Goal: Task Accomplishment & Management: Manage account settings

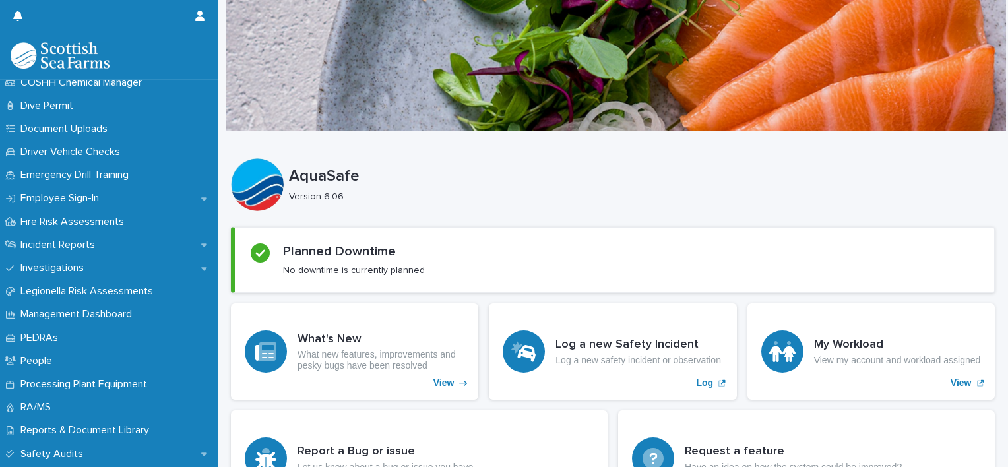
scroll to position [379, 0]
click at [199, 240] on div "Incident Reports" at bounding box center [109, 246] width 218 height 23
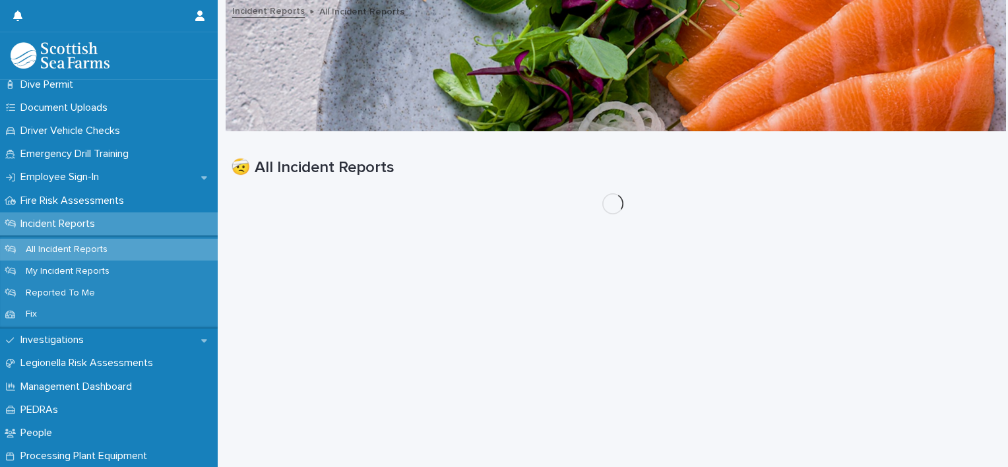
scroll to position [404, 0]
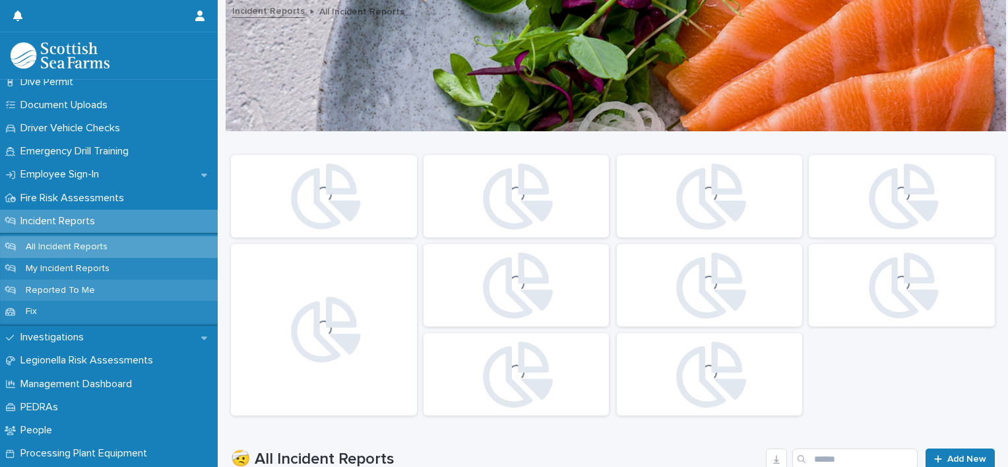
click at [65, 298] on div "Reported To Me" at bounding box center [109, 291] width 218 height 22
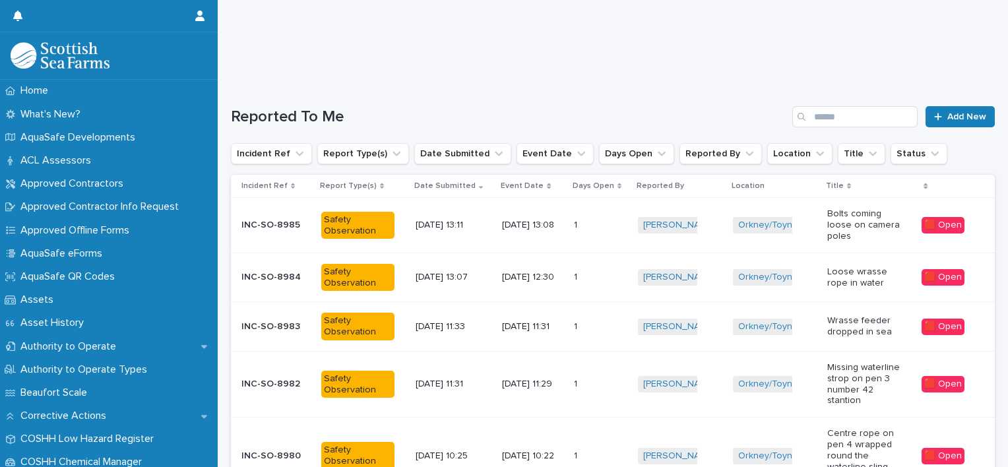
scroll to position [53, 0]
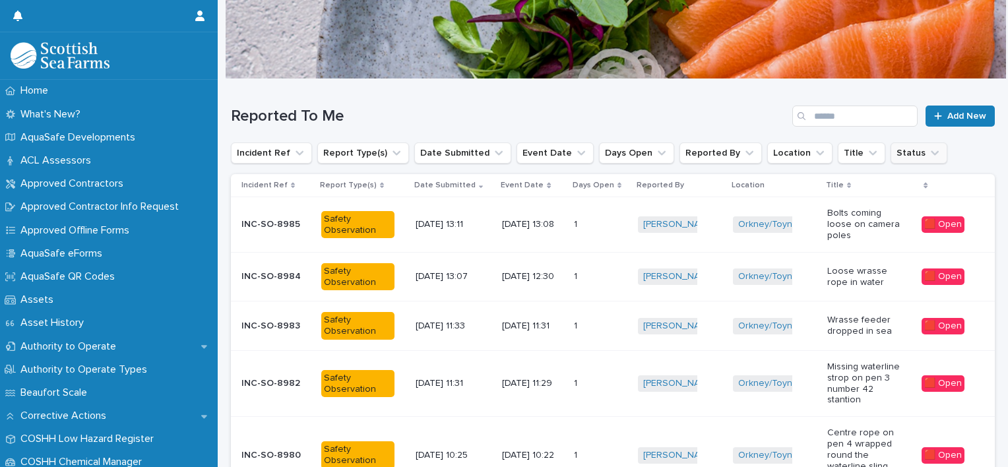
click at [928, 156] on icon "Status" at bounding box center [934, 152] width 13 height 13
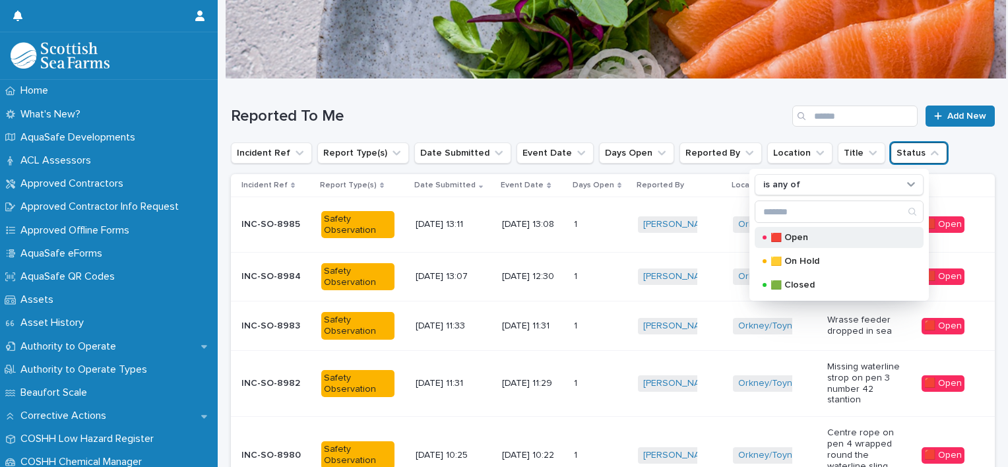
click at [800, 237] on p "🟥 Open" at bounding box center [837, 237] width 132 height 9
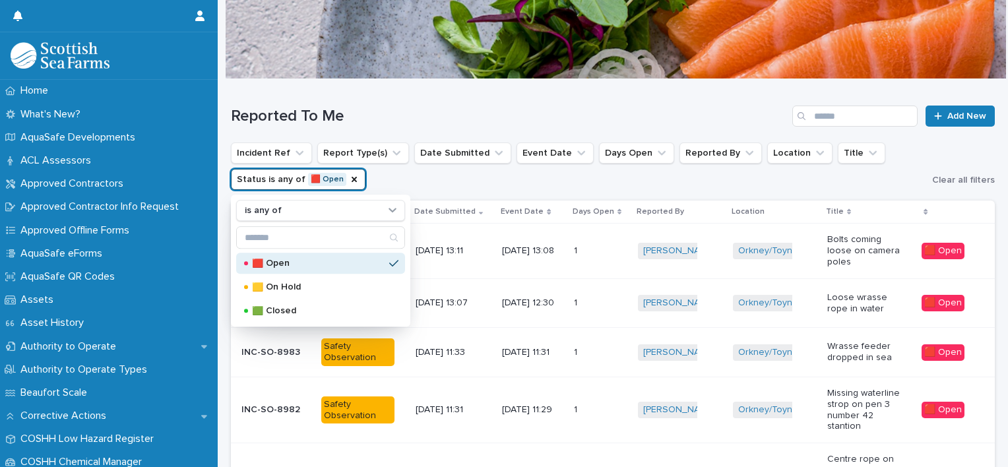
click at [557, 96] on div "Reported To Me Add New" at bounding box center [613, 110] width 764 height 63
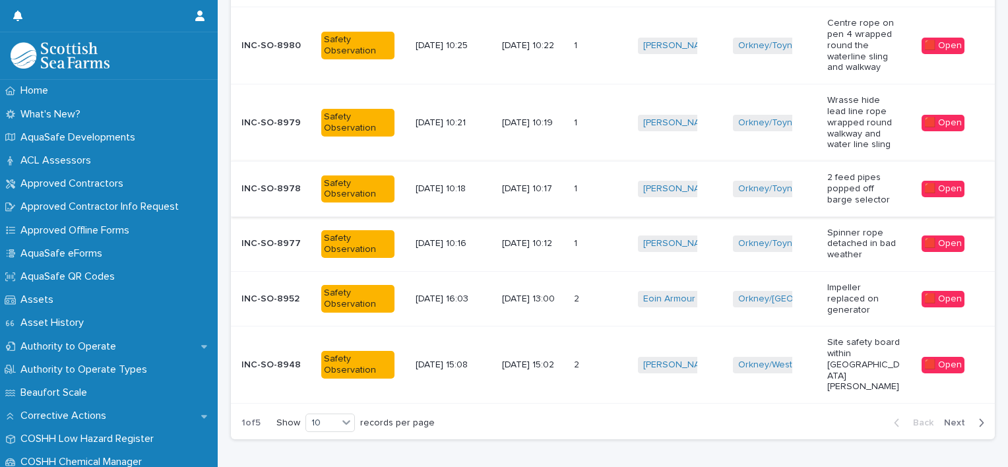
scroll to position [499, 0]
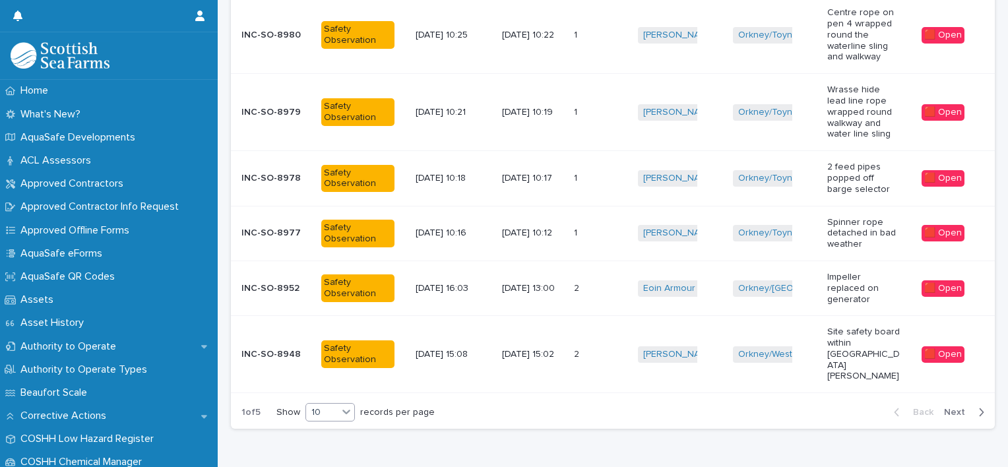
click at [355, 403] on div "10" at bounding box center [329, 412] width 49 height 18
click at [332, 446] on div "30" at bounding box center [332, 443] width 48 height 16
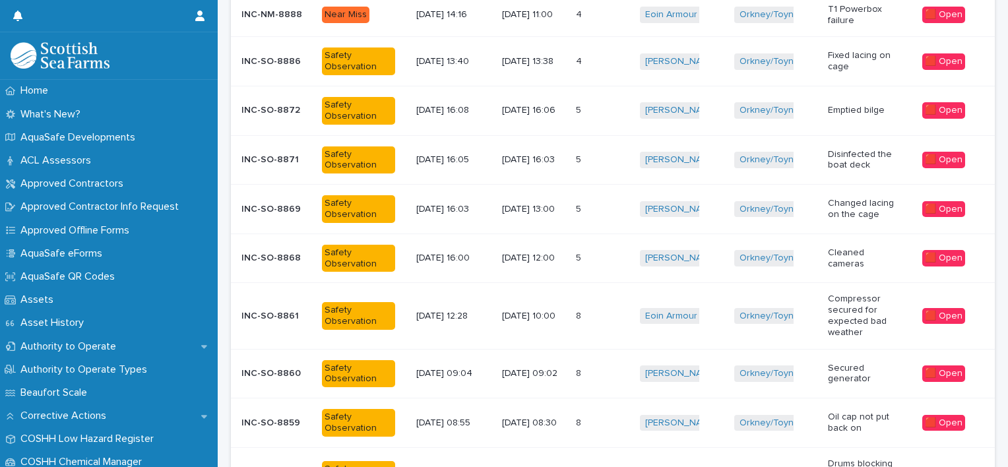
scroll to position [1574, 0]
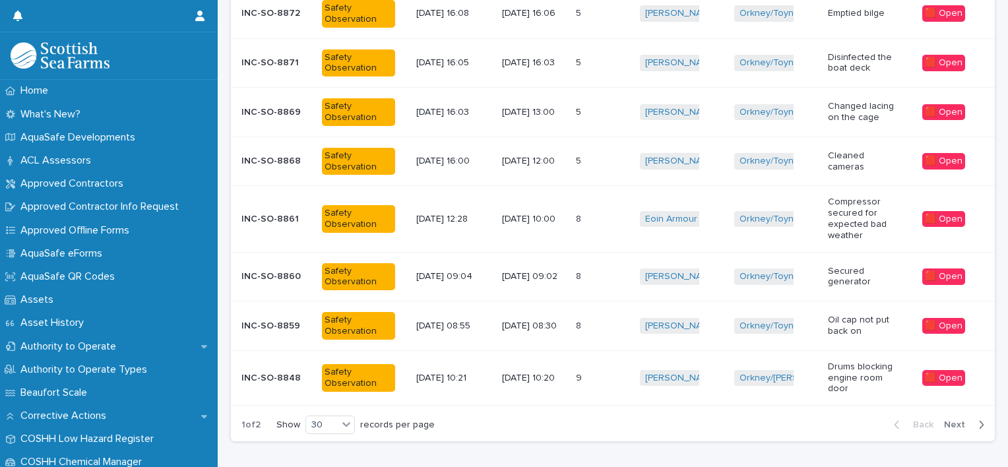
click at [939, 419] on button "Next" at bounding box center [967, 425] width 56 height 12
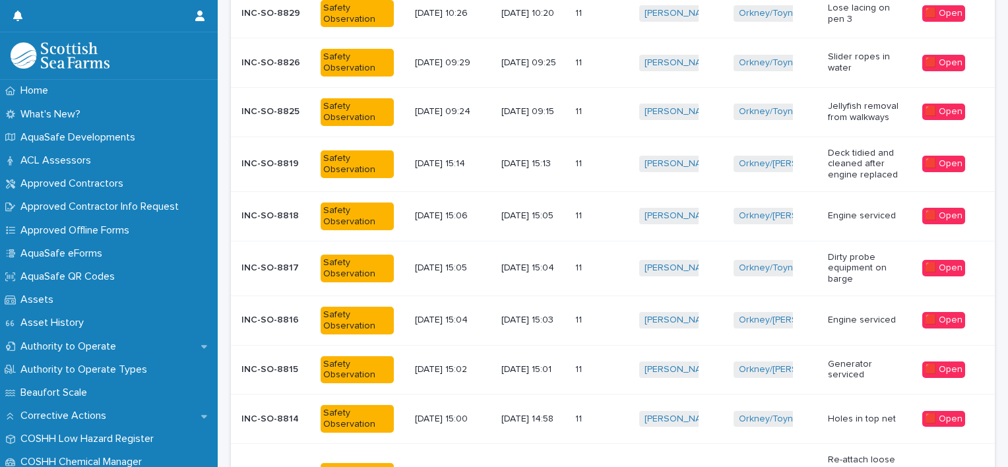
scroll to position [664, 0]
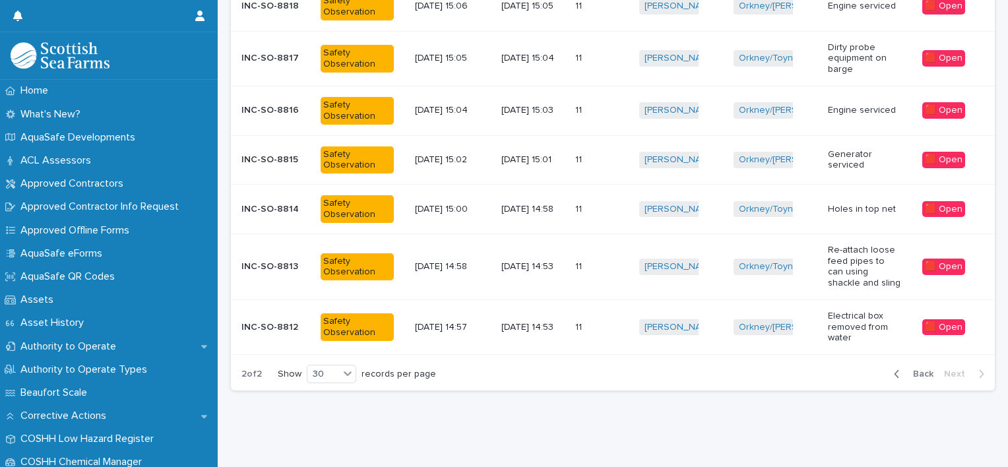
click at [895, 370] on icon "button" at bounding box center [897, 374] width 5 height 8
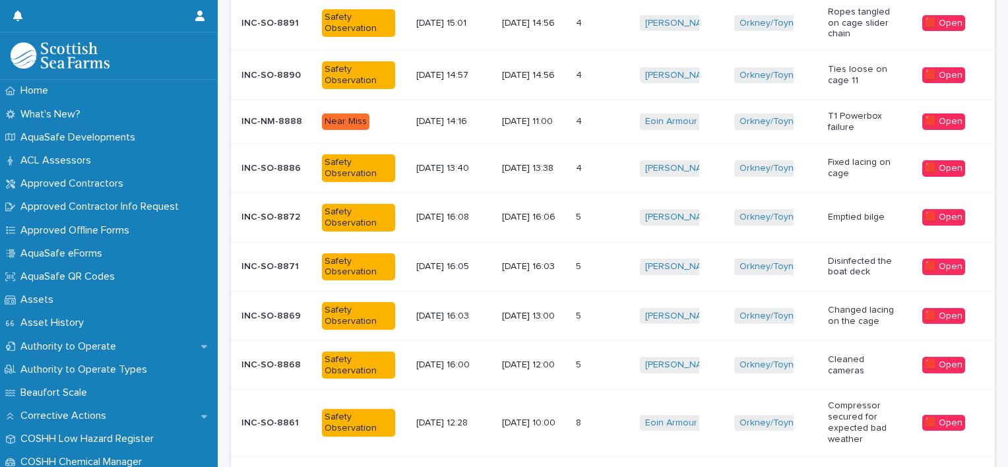
scroll to position [1515, 0]
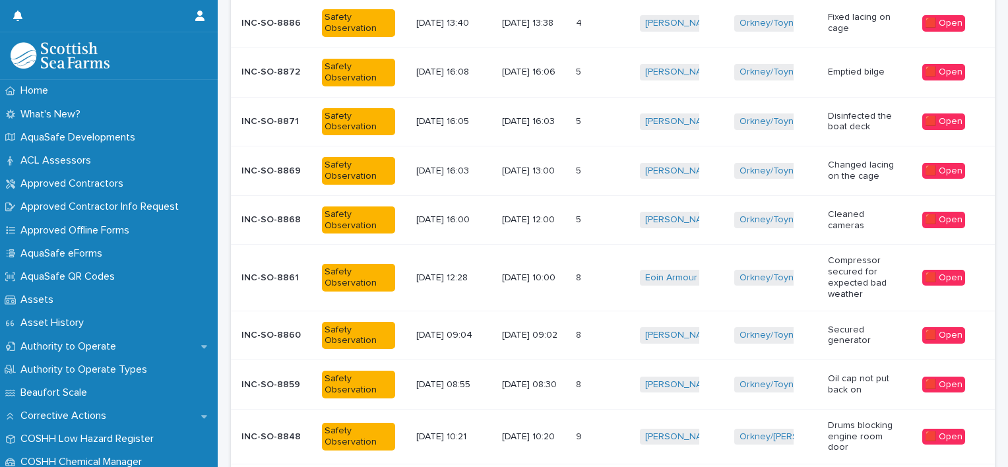
click at [546, 272] on p "[DATE] 10:00" at bounding box center [533, 277] width 63 height 11
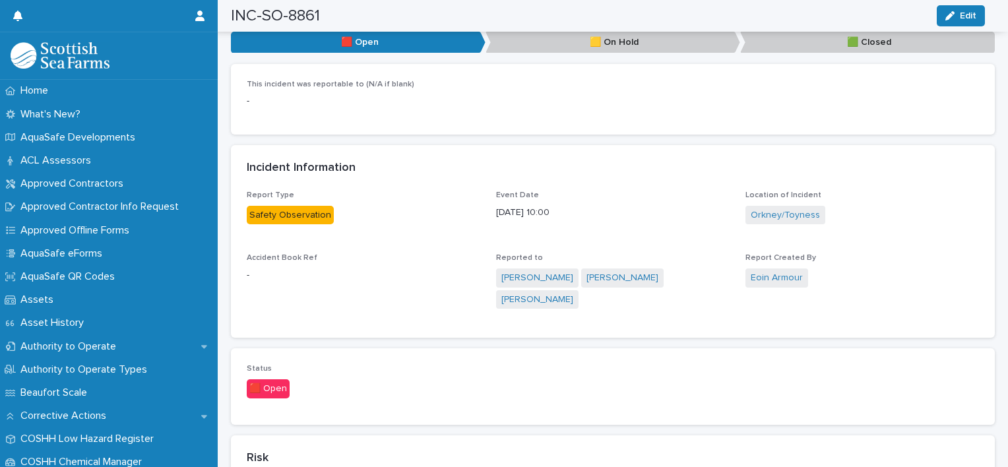
scroll to position [546, 0]
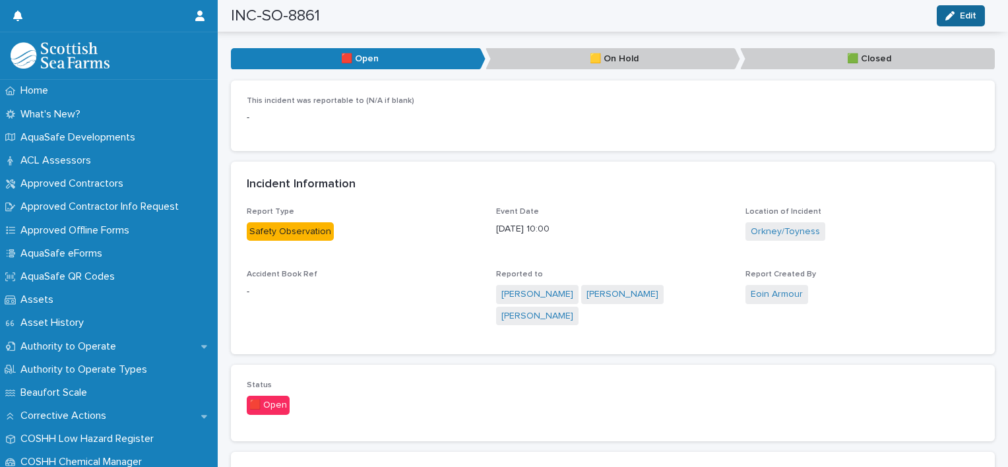
click at [947, 16] on icon "button" at bounding box center [949, 15] width 9 height 9
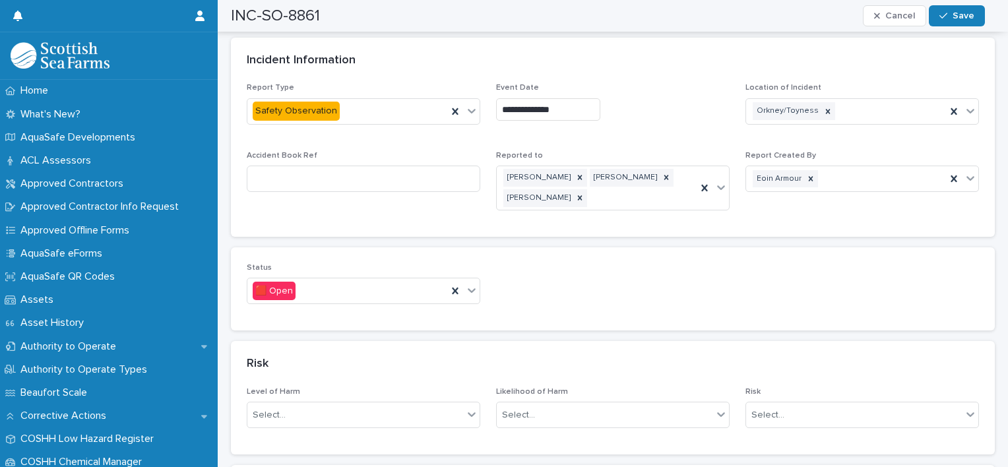
scroll to position [800, 0]
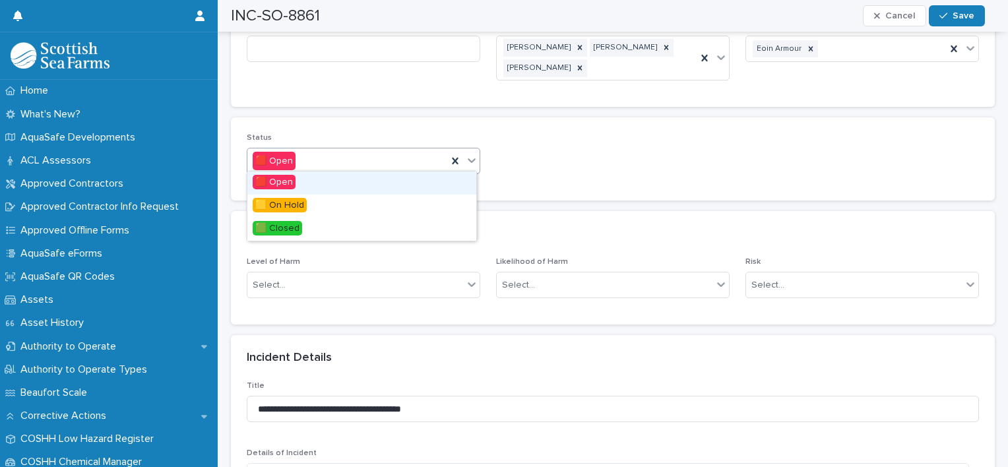
click at [472, 156] on icon at bounding box center [471, 160] width 13 height 13
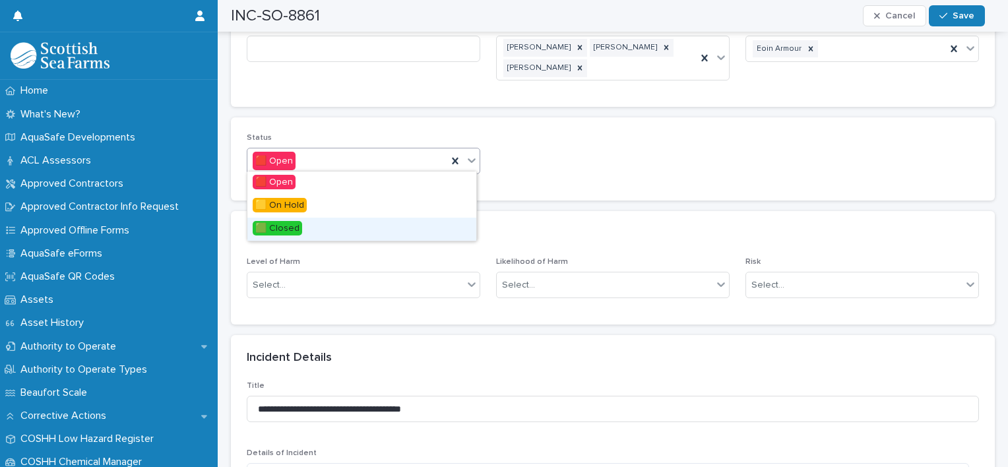
click at [317, 229] on div "🟩 Closed" at bounding box center [361, 229] width 229 height 23
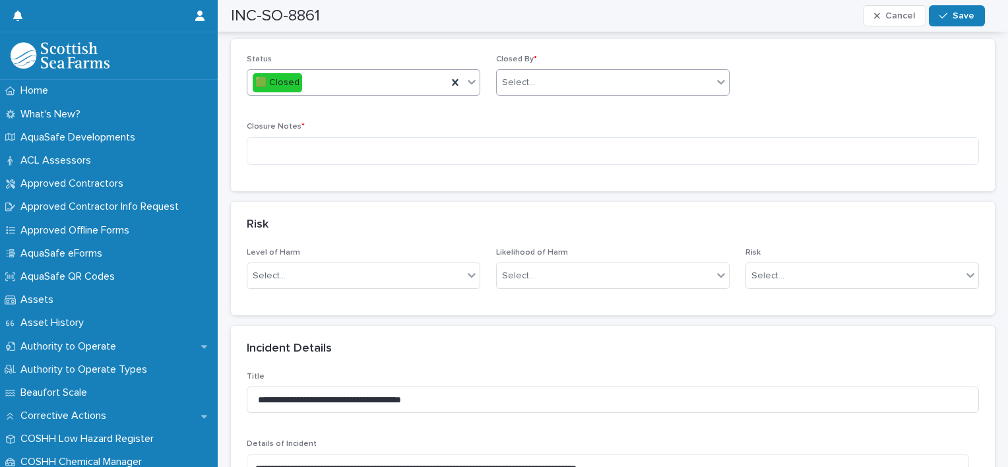
click at [588, 79] on div "Select..." at bounding box center [605, 83] width 216 height 22
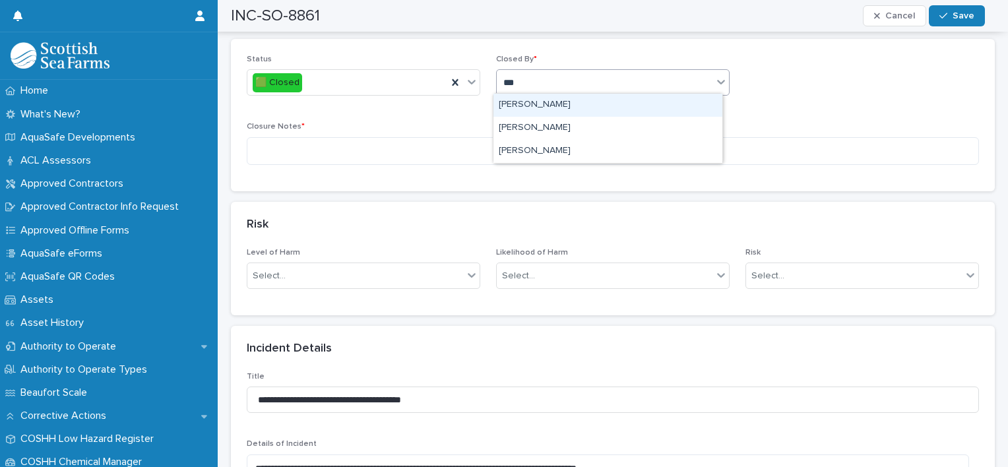
type input "****"
click at [558, 98] on div "[PERSON_NAME]" at bounding box center [607, 105] width 229 height 23
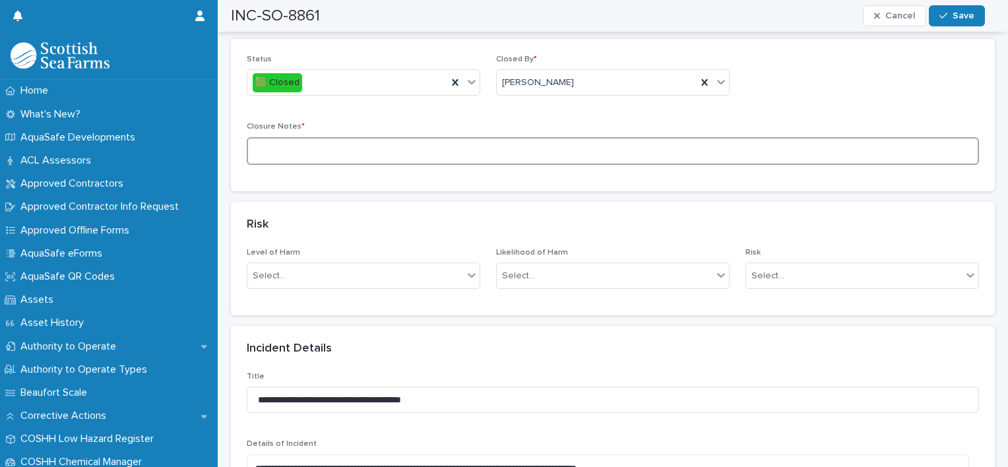
click at [397, 143] on textarea at bounding box center [613, 151] width 732 height 28
drag, startPoint x: 340, startPoint y: 151, endPoint x: 245, endPoint y: 148, distance: 94.4
click at [245, 148] on div "**********" at bounding box center [613, 115] width 764 height 152
click at [386, 156] on textarea "**********" at bounding box center [608, 151] width 722 height 28
type textarea "**********"
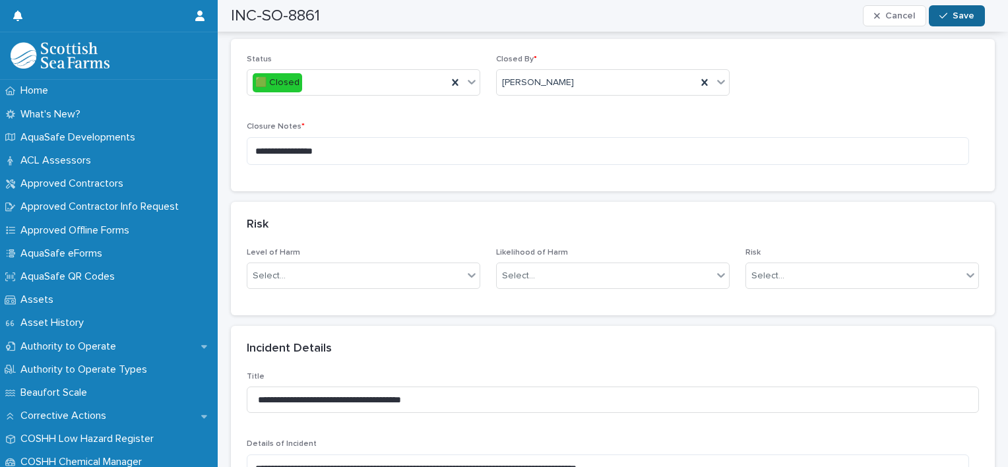
click at [963, 9] on button "Save" at bounding box center [957, 15] width 56 height 21
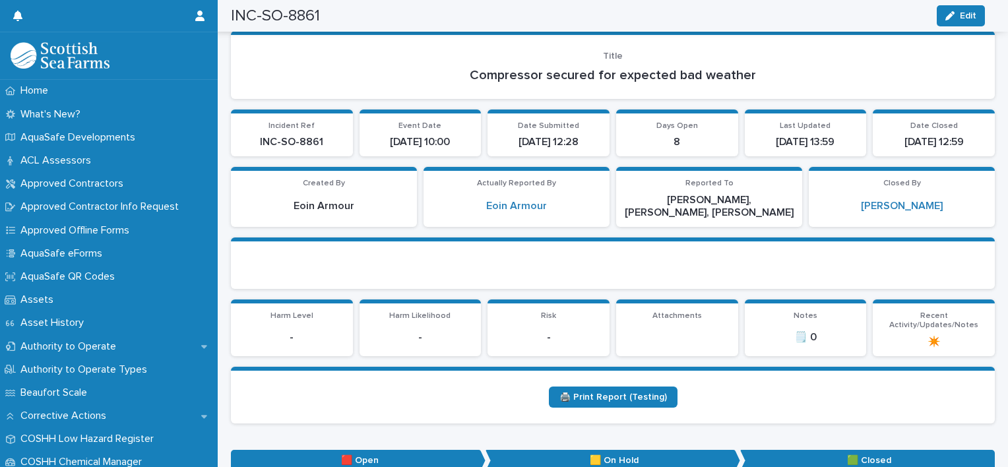
scroll to position [0, 0]
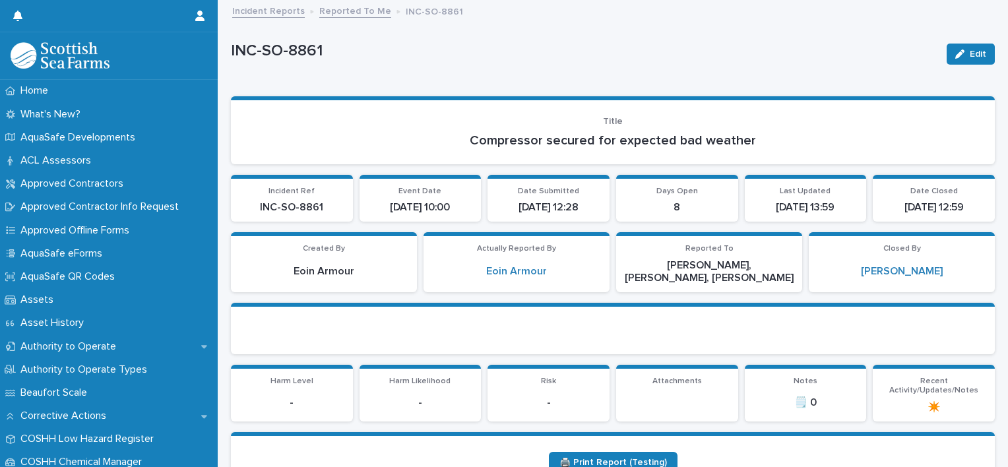
click at [364, 13] on link "Reported To Me" at bounding box center [355, 10] width 72 height 15
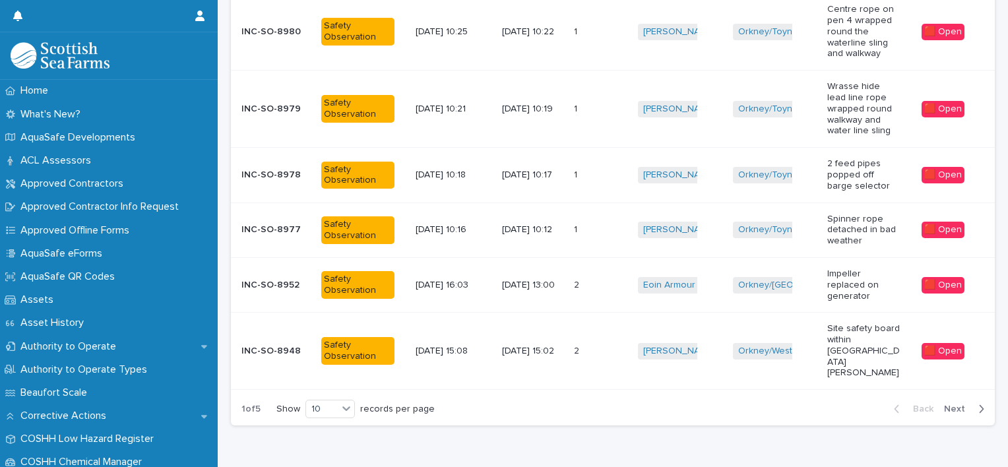
scroll to position [529, 0]
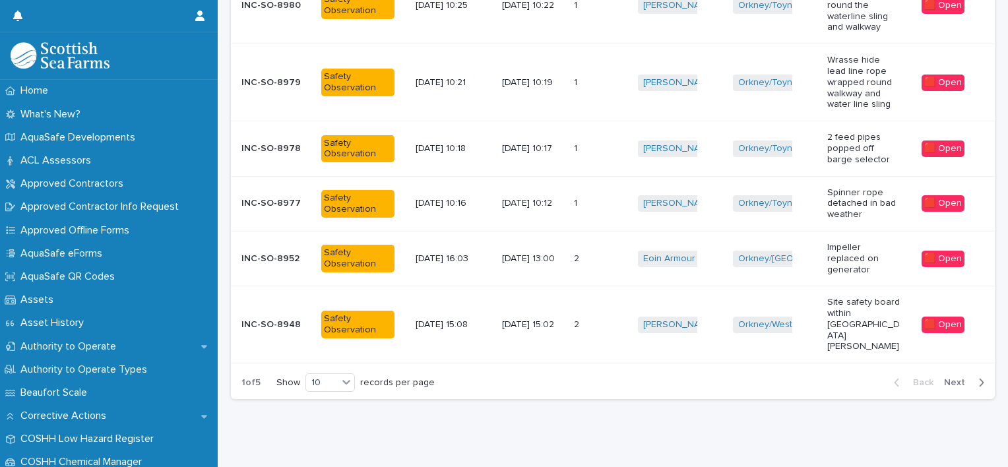
click at [945, 378] on span "Next" at bounding box center [958, 382] width 29 height 9
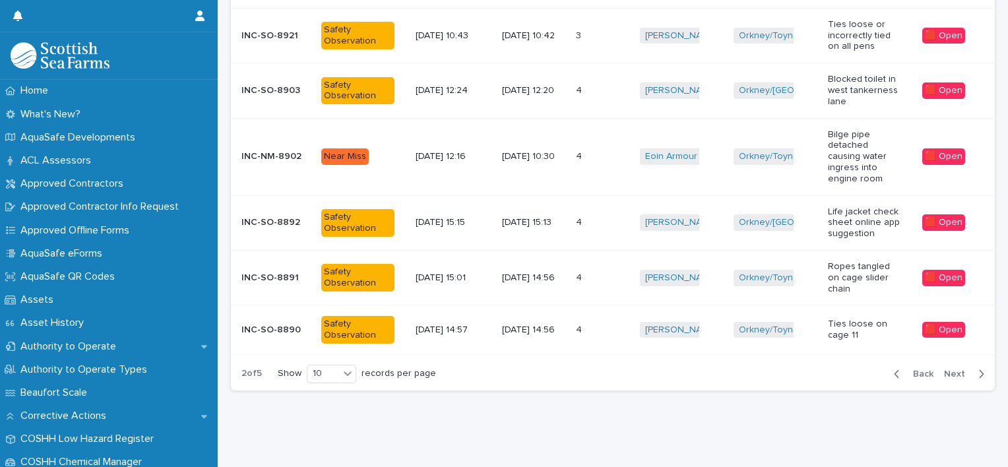
scroll to position [474, 0]
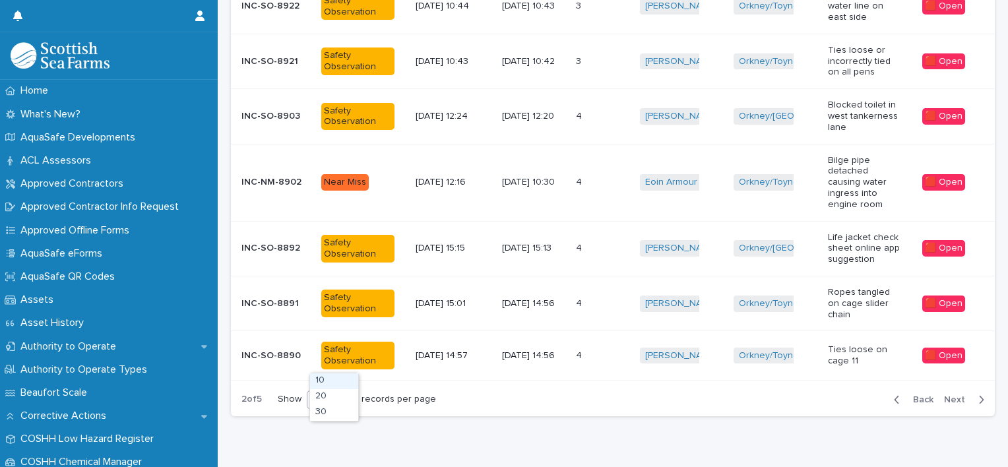
click at [354, 393] on icon at bounding box center [347, 399] width 13 height 13
click at [328, 409] on div "30" at bounding box center [334, 413] width 48 height 16
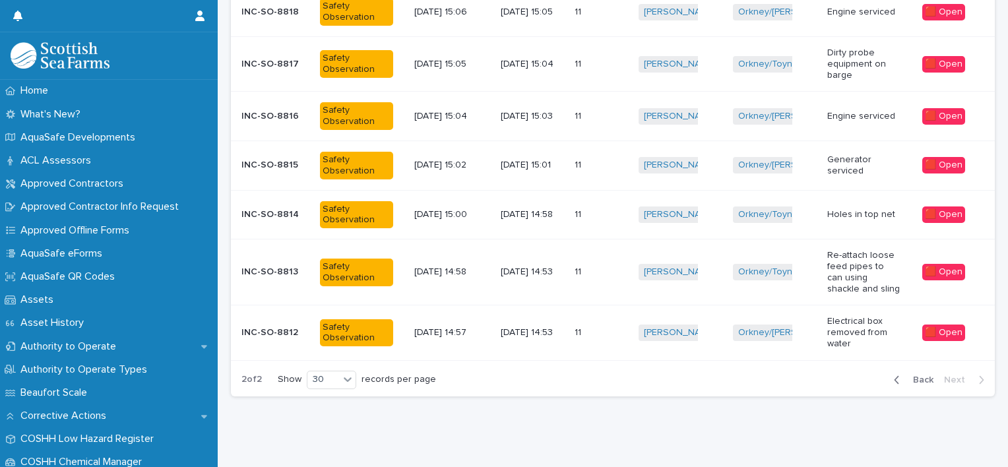
scroll to position [610, 0]
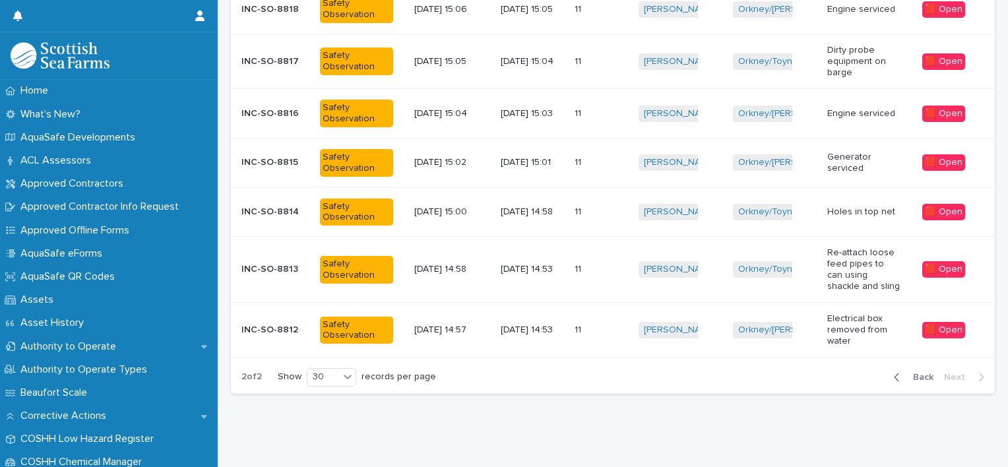
click at [920, 377] on span "Back" at bounding box center [919, 377] width 28 height 9
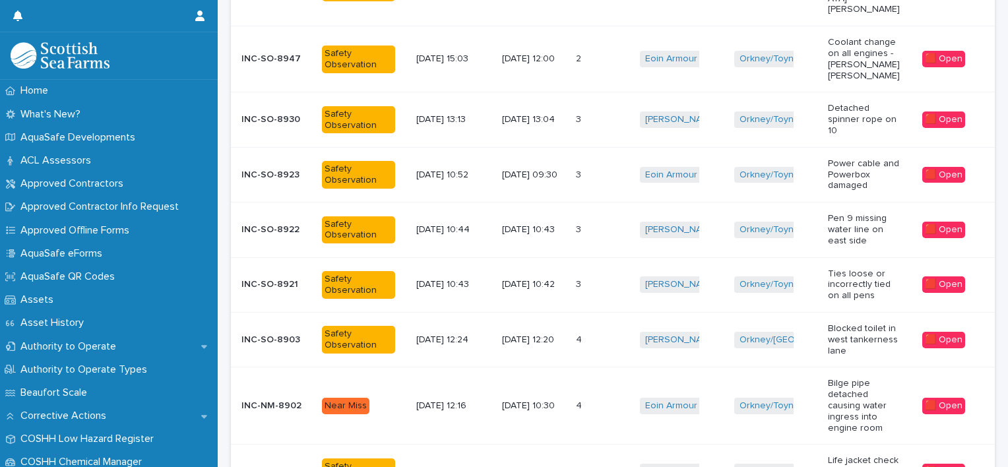
scroll to position [866, 0]
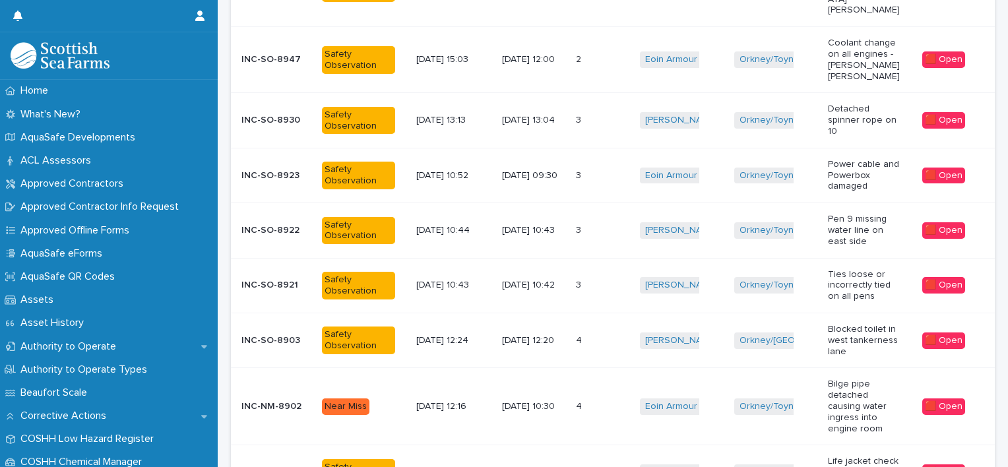
click at [607, 280] on p at bounding box center [594, 285] width 37 height 11
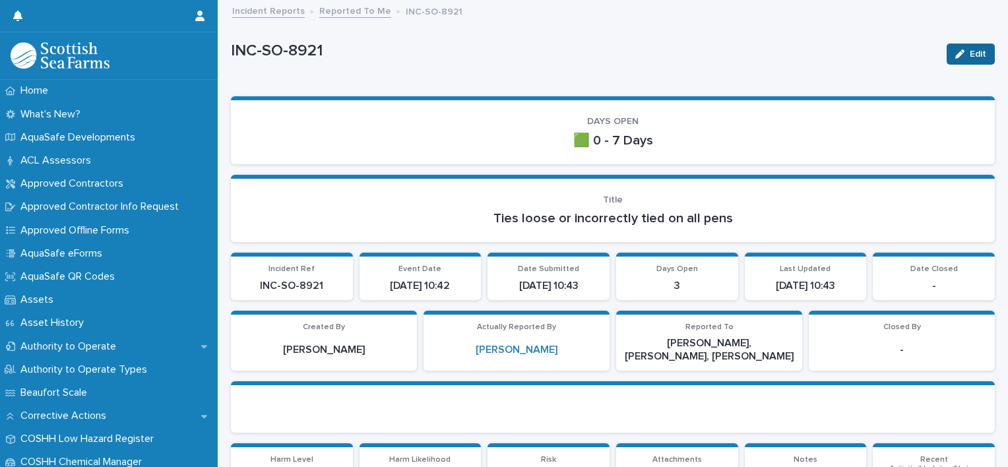
click at [955, 49] on icon "button" at bounding box center [959, 53] width 9 height 9
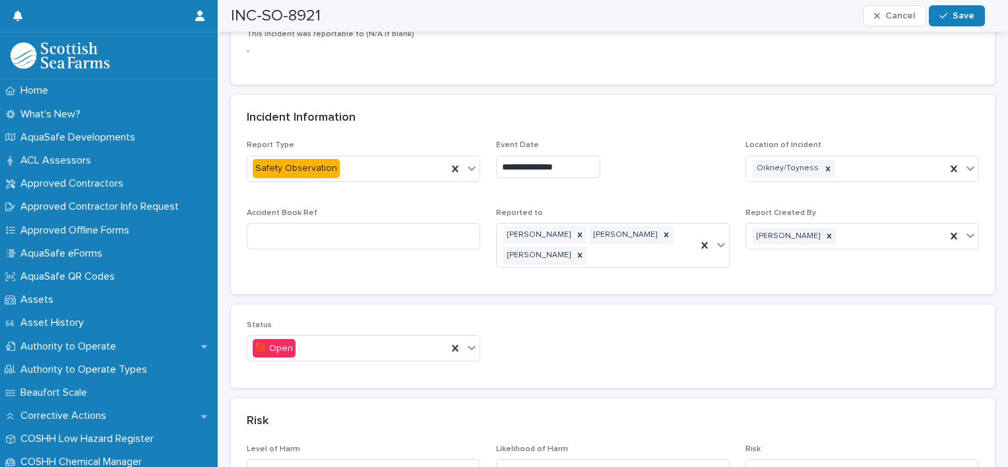
scroll to position [760, 0]
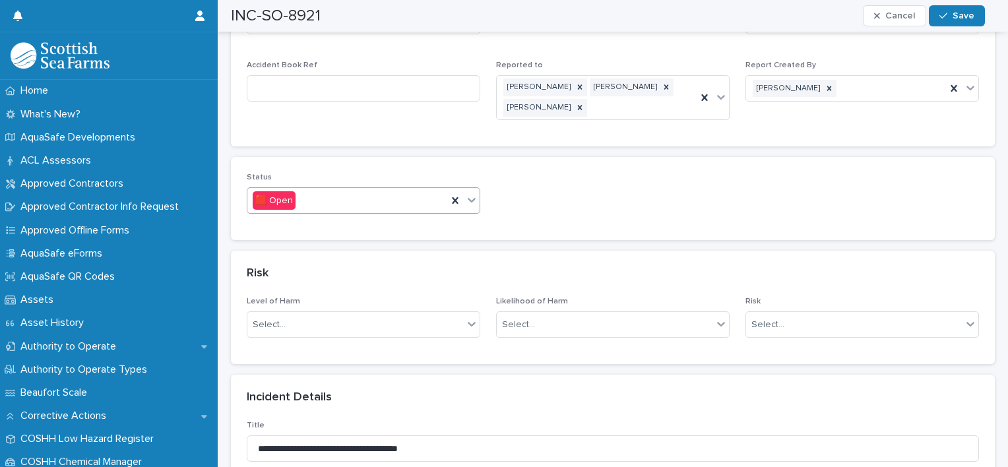
click at [474, 203] on icon at bounding box center [471, 199] width 13 height 13
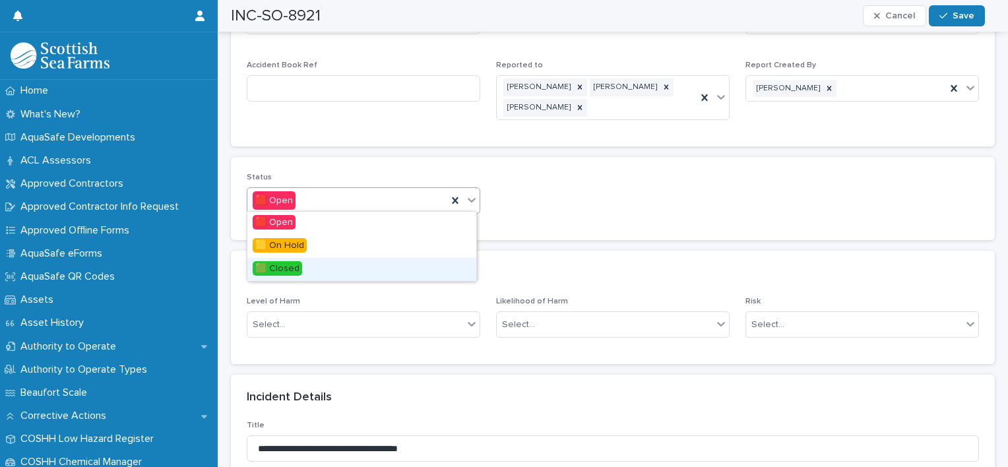
click at [303, 270] on div "🟩 Closed" at bounding box center [361, 269] width 229 height 23
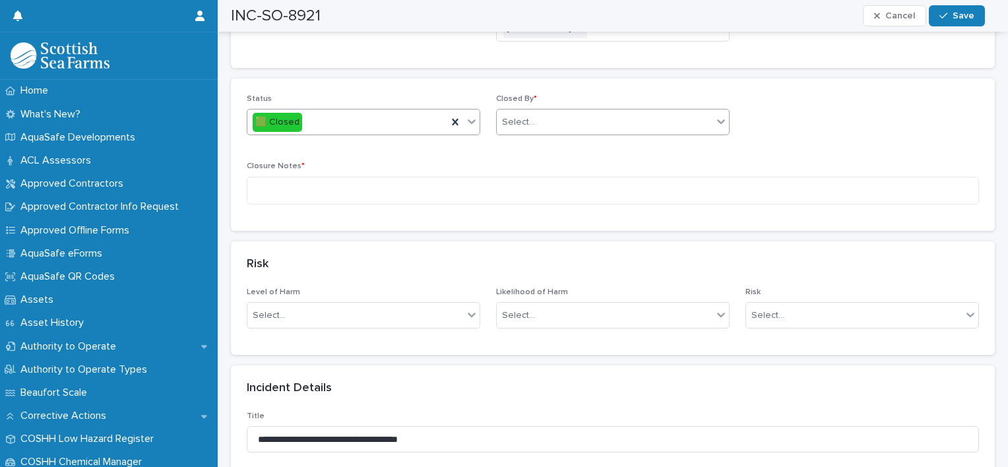
click at [591, 123] on div "Select..." at bounding box center [605, 122] width 216 height 22
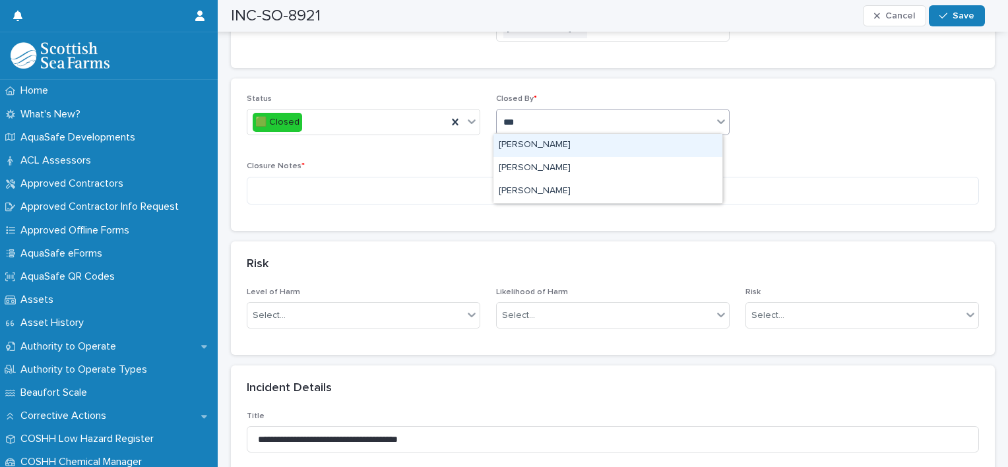
type input "****"
click at [549, 141] on div "[PERSON_NAME]" at bounding box center [607, 145] width 229 height 23
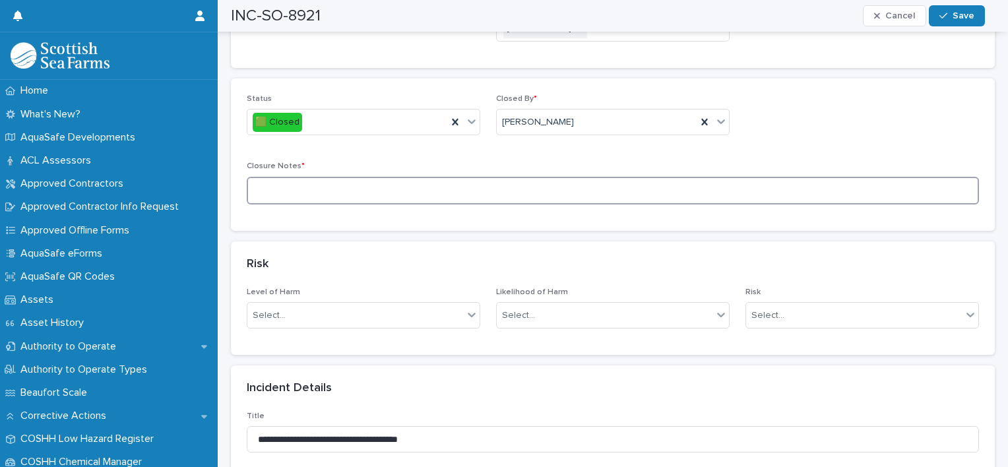
click at [444, 184] on textarea at bounding box center [613, 191] width 732 height 28
paste textarea "**********"
type textarea "**********"
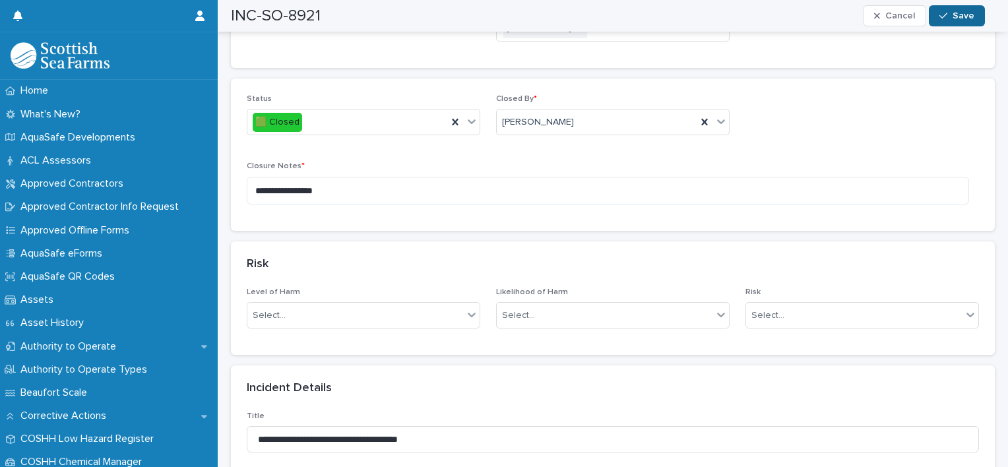
click at [957, 17] on span "Save" at bounding box center [964, 15] width 22 height 9
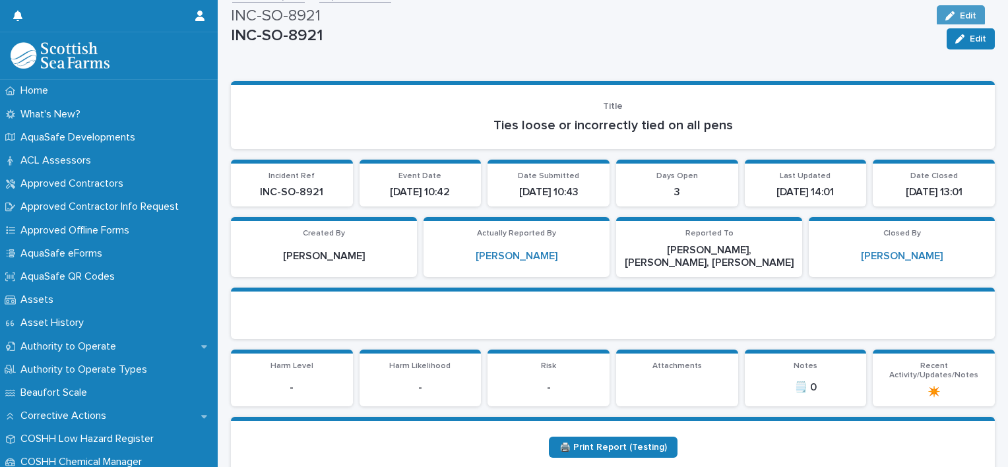
scroll to position [0, 0]
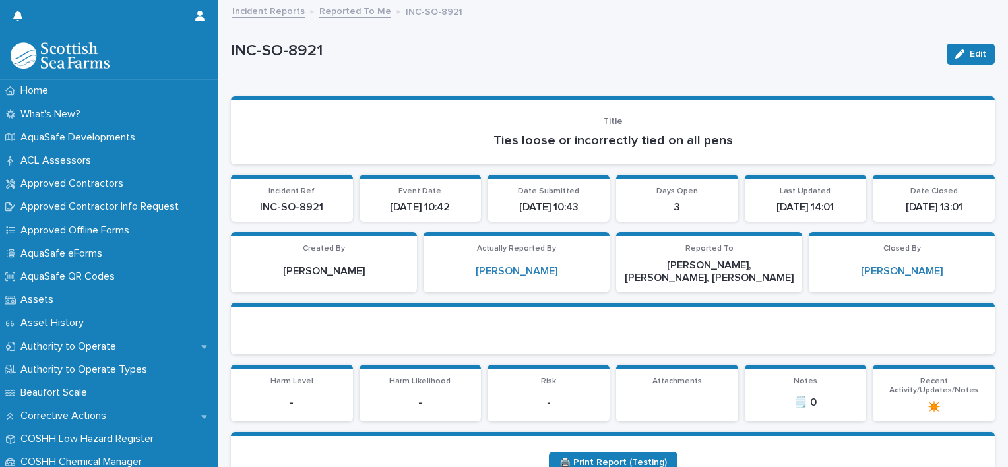
click at [341, 13] on link "Reported To Me" at bounding box center [355, 10] width 72 height 15
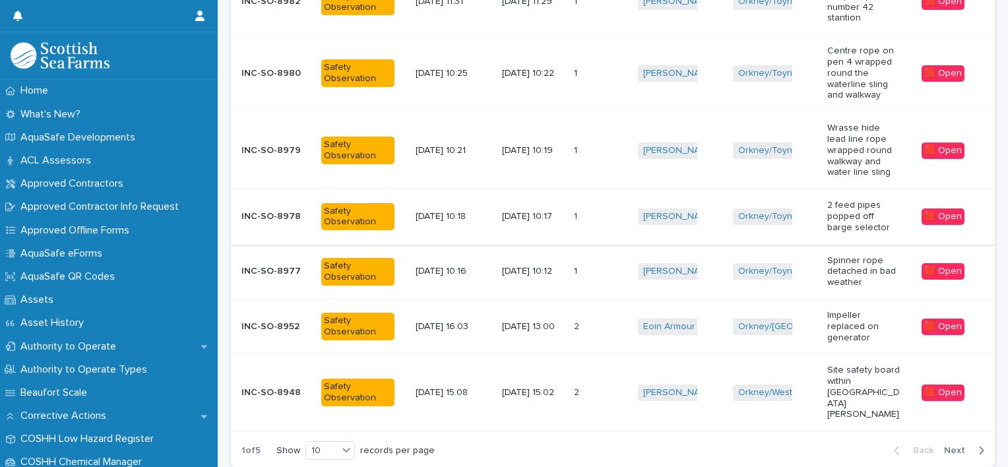
scroll to position [529, 0]
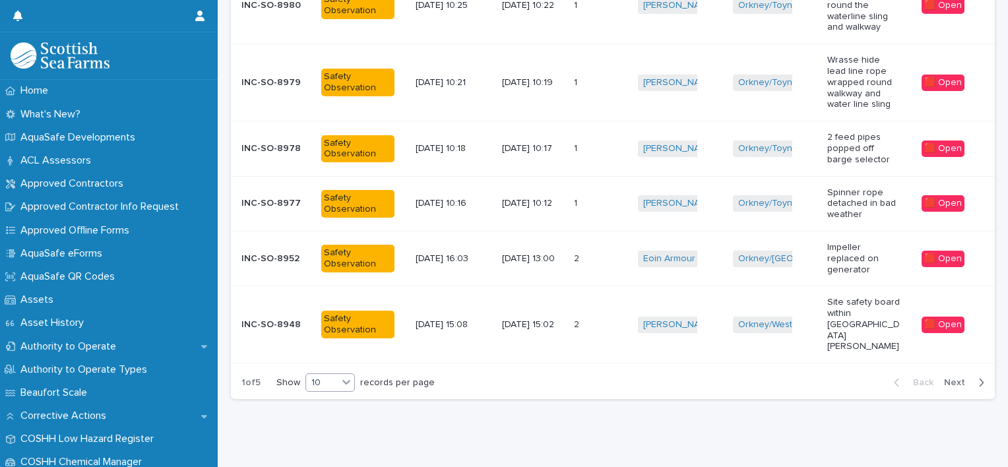
click at [347, 375] on icon at bounding box center [346, 381] width 13 height 13
click at [322, 406] on div "30" at bounding box center [332, 413] width 48 height 16
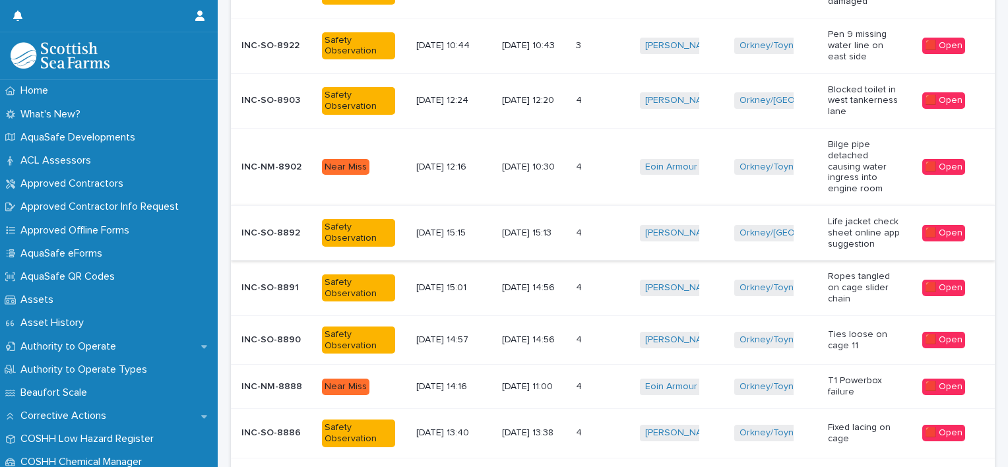
scroll to position [1052, 0]
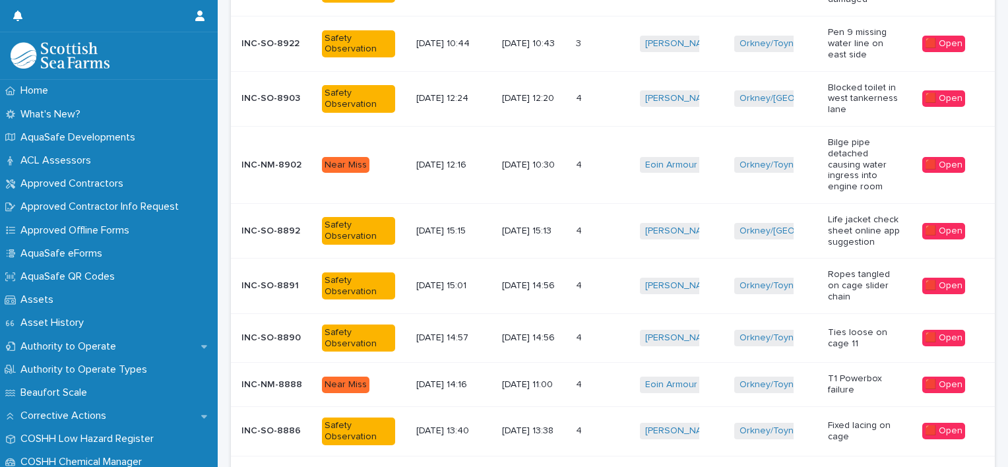
click at [544, 333] on p "[DATE] 14:56" at bounding box center [533, 338] width 63 height 11
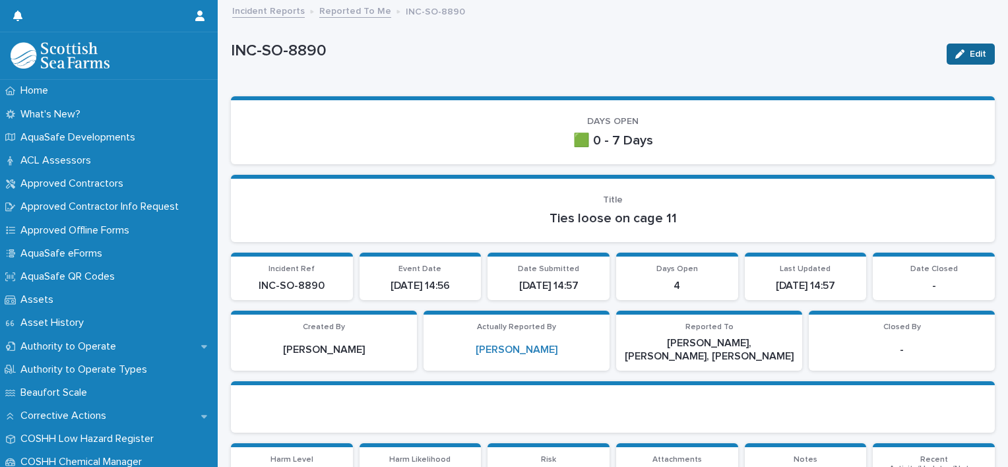
click at [970, 55] on span "Edit" at bounding box center [978, 53] width 16 height 9
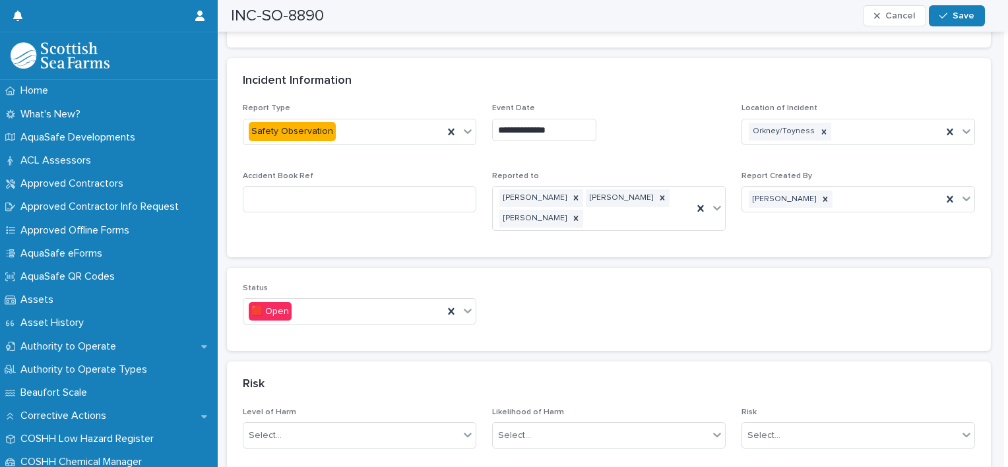
scroll to position [649, 0]
click at [464, 299] on div at bounding box center [468, 311] width 16 height 24
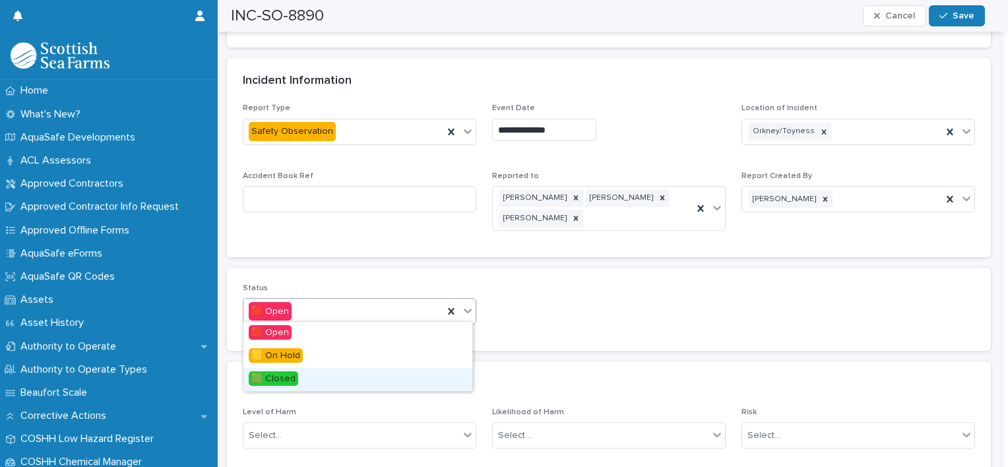
click at [278, 379] on span "🟩 Closed" at bounding box center [273, 378] width 49 height 15
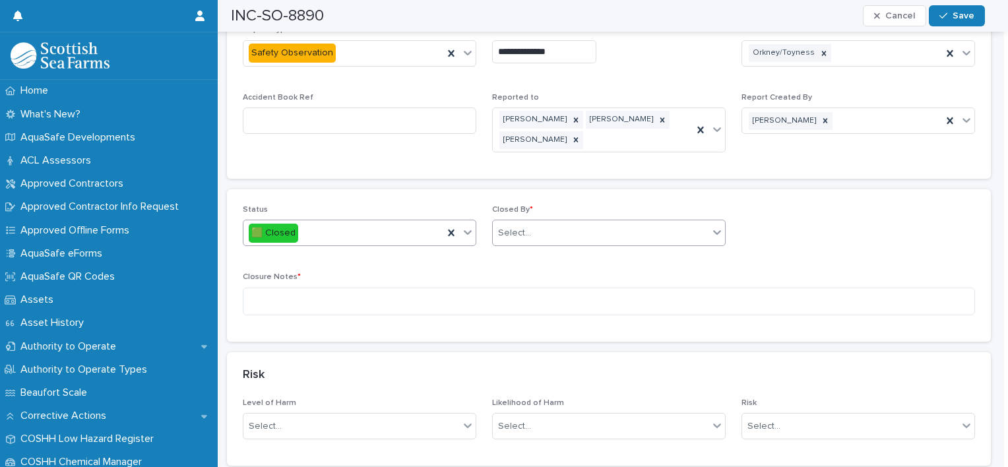
click at [561, 238] on div "Select..." at bounding box center [601, 233] width 216 height 22
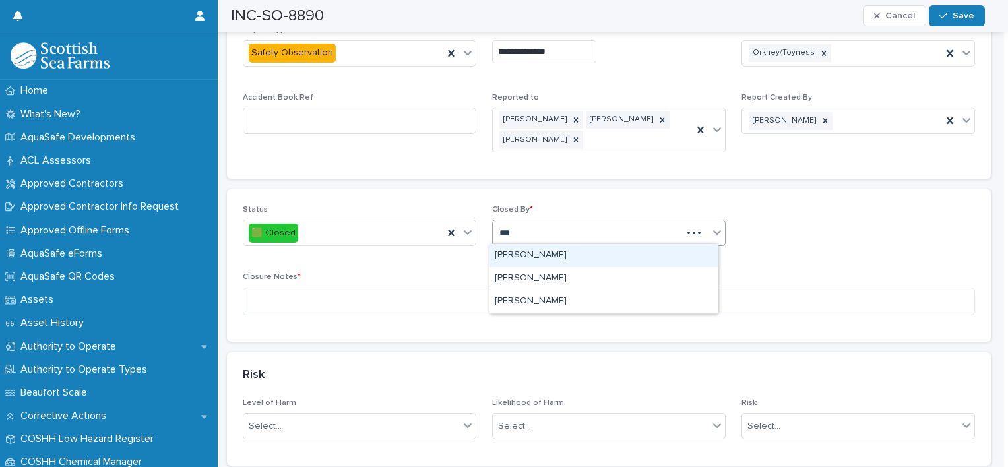
type input "****"
click at [551, 248] on div "[PERSON_NAME]" at bounding box center [604, 255] width 229 height 23
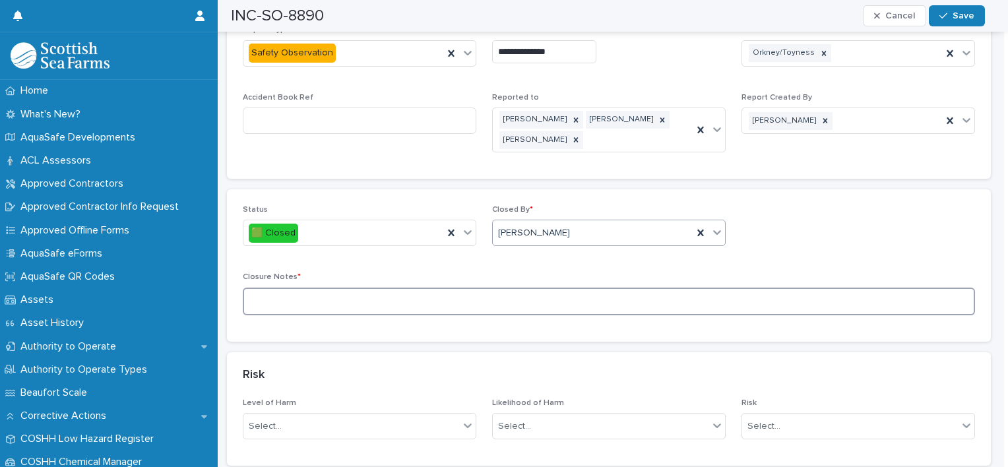
click at [441, 303] on textarea at bounding box center [609, 302] width 732 height 28
paste textarea "**********"
type textarea "**********"
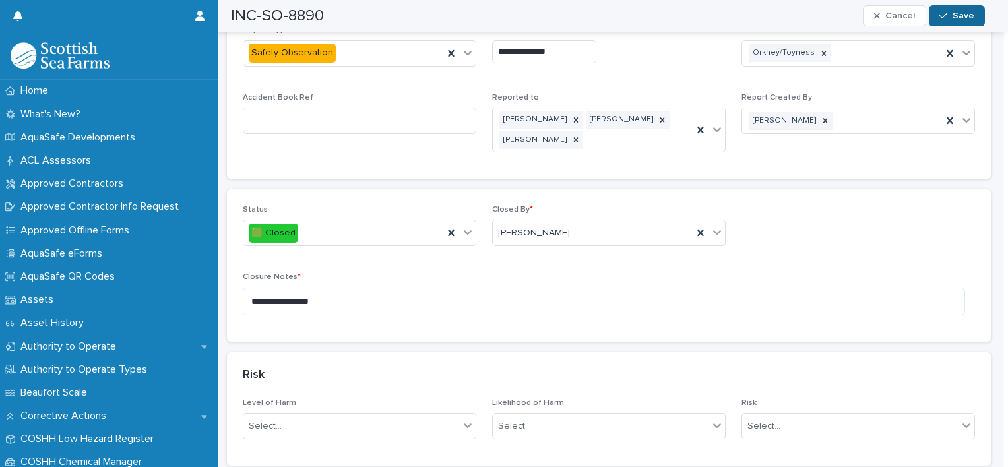
click at [968, 18] on span "Save" at bounding box center [964, 15] width 22 height 9
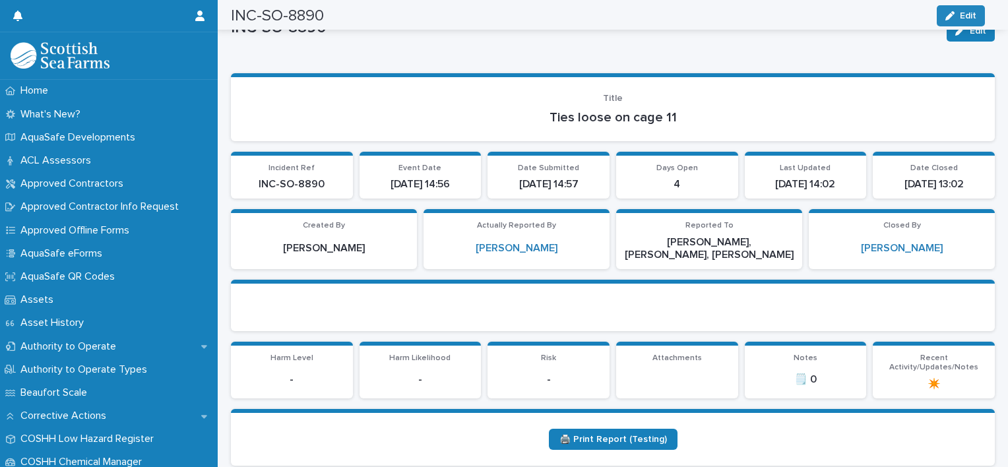
scroll to position [0, 0]
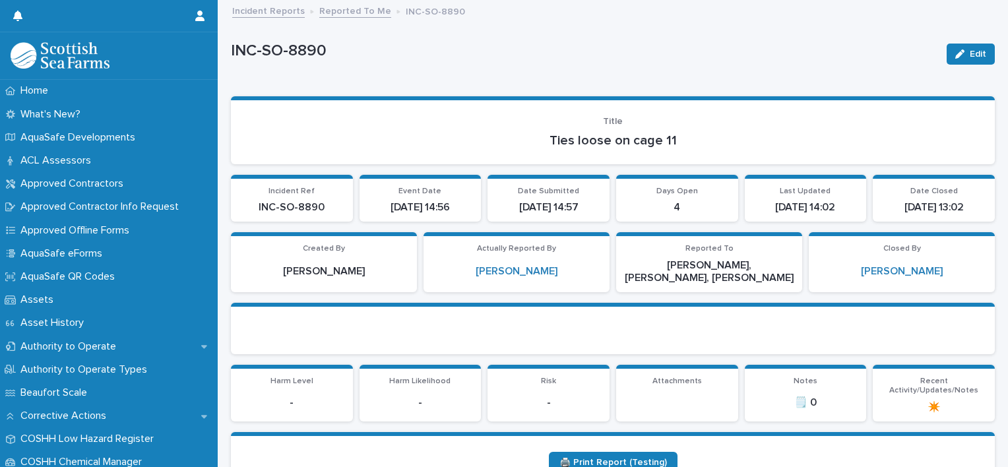
click at [366, 13] on link "Reported To Me" at bounding box center [355, 10] width 72 height 15
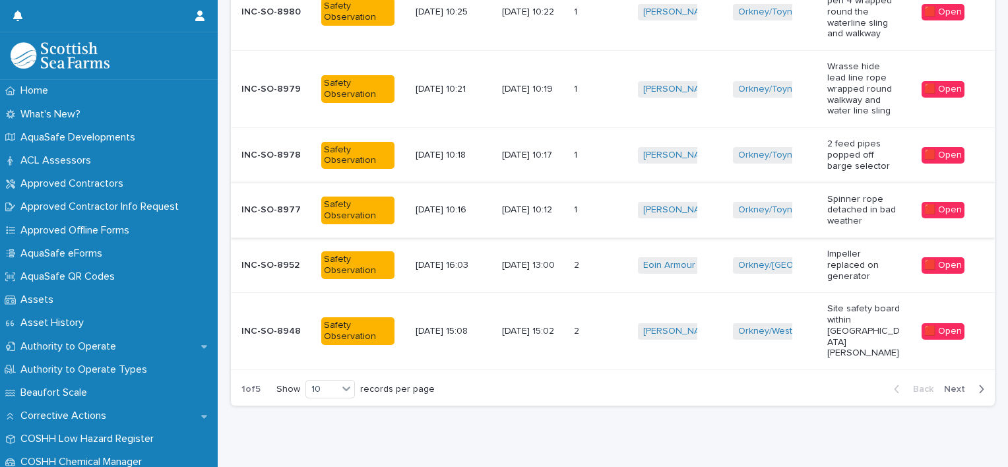
scroll to position [529, 0]
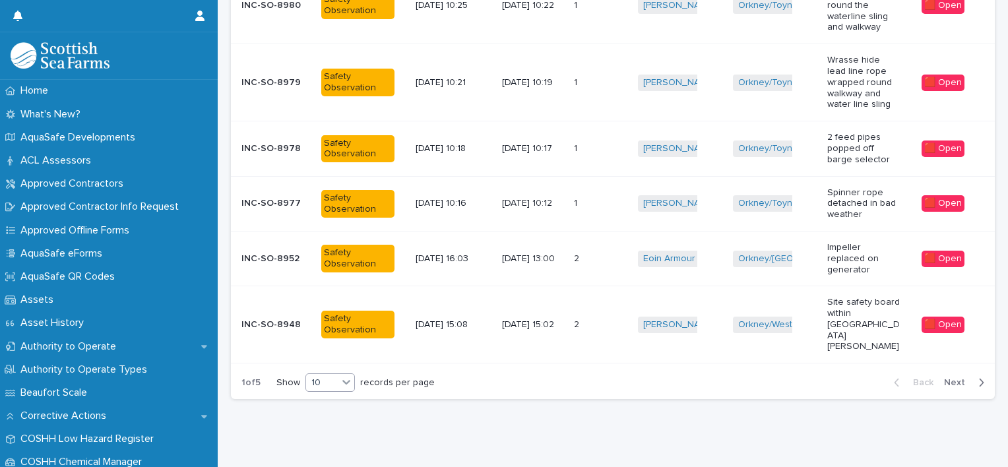
click at [346, 375] on icon at bounding box center [346, 381] width 13 height 13
click at [321, 408] on div "30" at bounding box center [332, 413] width 48 height 16
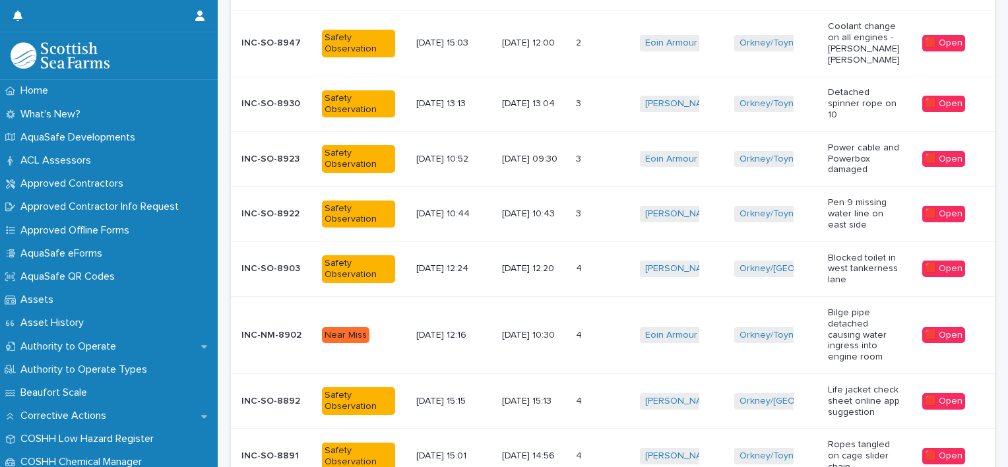
scroll to position [883, 0]
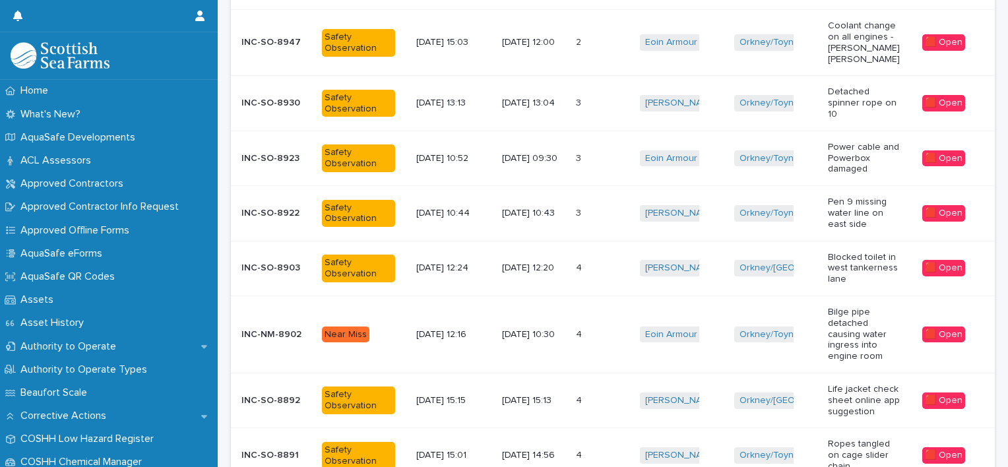
click at [547, 98] on p "[DATE] 13:04" at bounding box center [533, 103] width 63 height 11
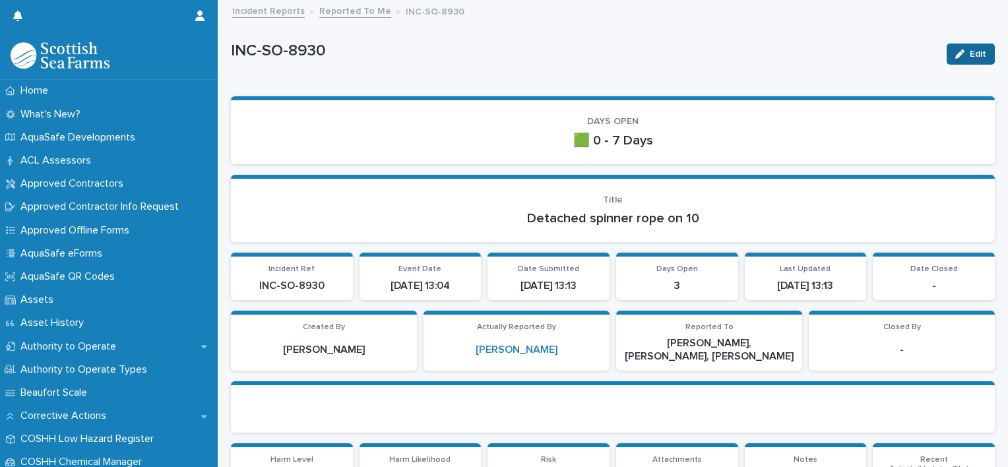
click at [970, 49] on span "Edit" at bounding box center [978, 53] width 16 height 9
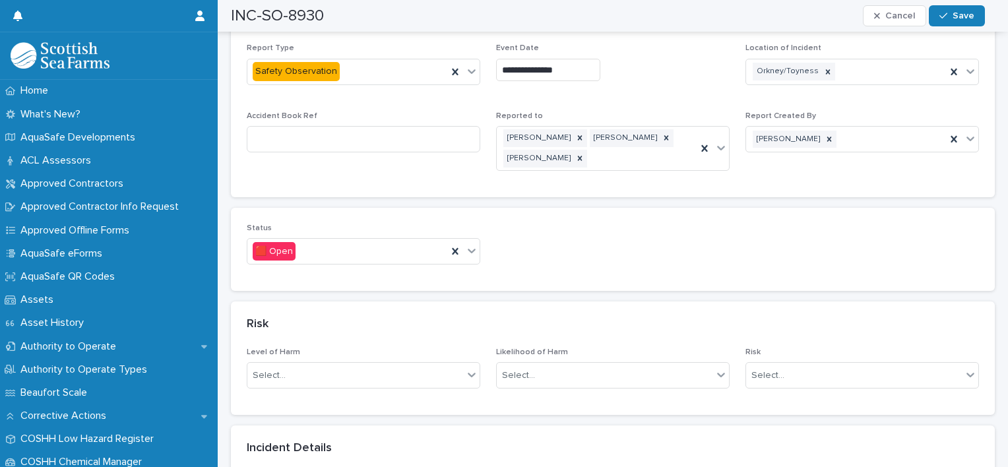
scroll to position [726, 0]
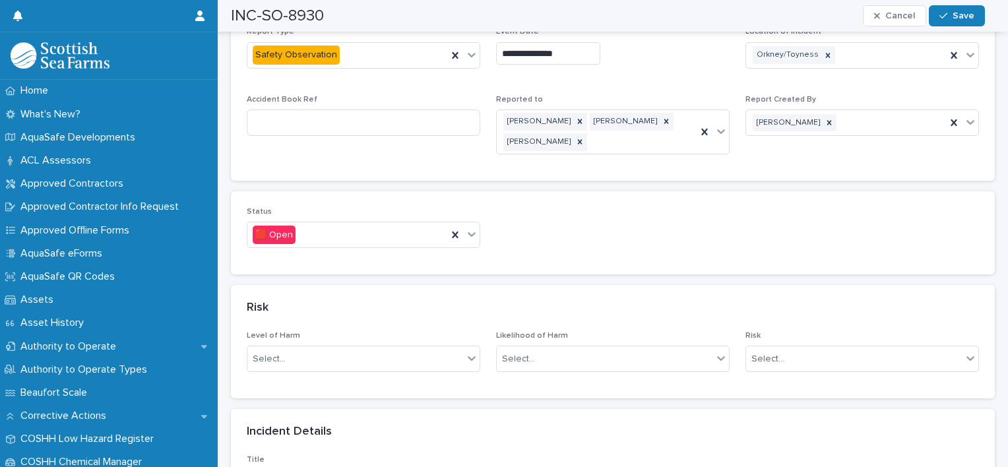
click at [480, 232] on div "Status 🟥 Open" at bounding box center [613, 232] width 732 height 51
click at [472, 232] on icon at bounding box center [471, 234] width 13 height 13
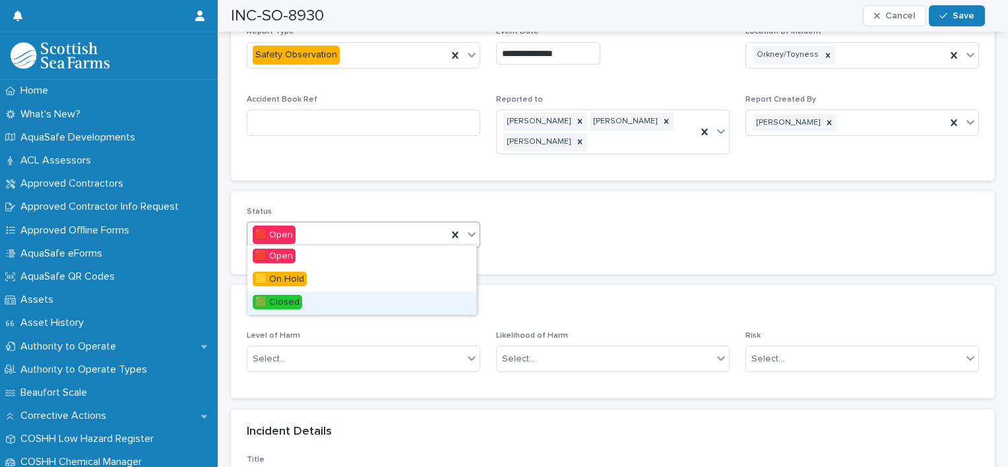
click at [315, 300] on div "🟩 Closed" at bounding box center [361, 303] width 229 height 23
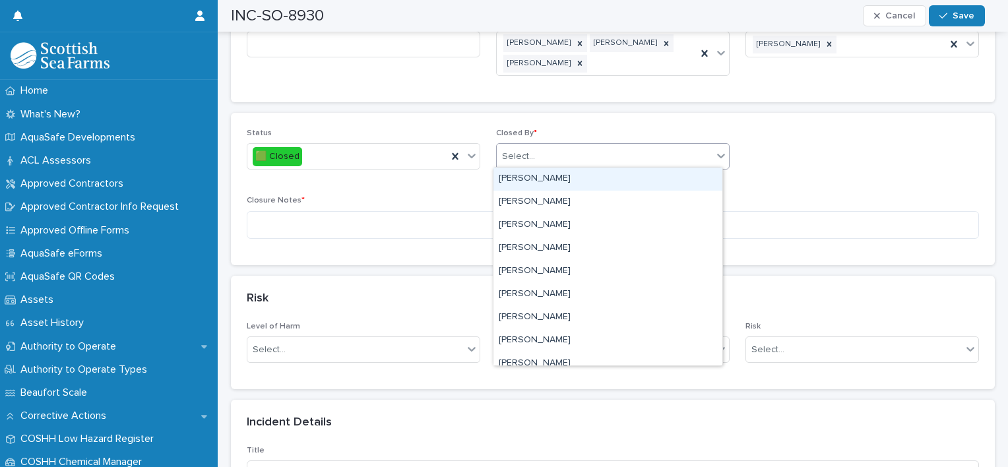
click at [612, 162] on div "Select..." at bounding box center [605, 157] width 216 height 22
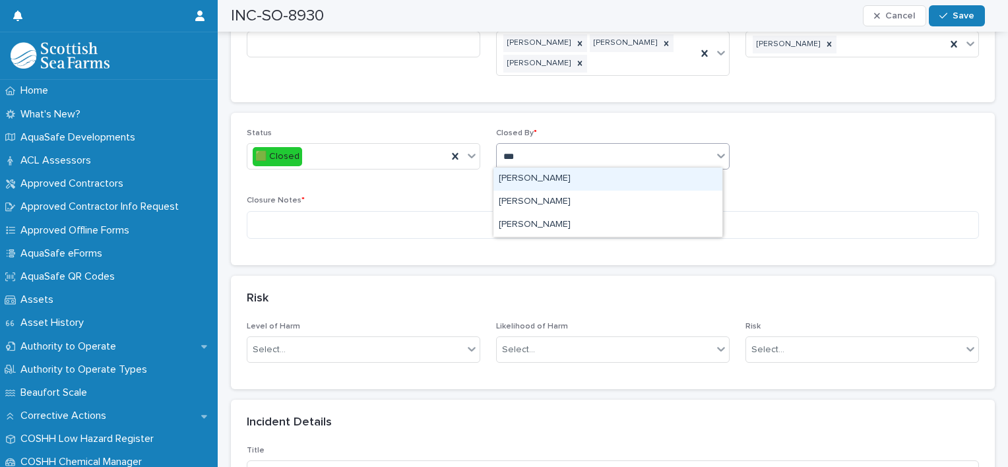
type input "****"
click at [571, 172] on div "[PERSON_NAME]" at bounding box center [607, 179] width 229 height 23
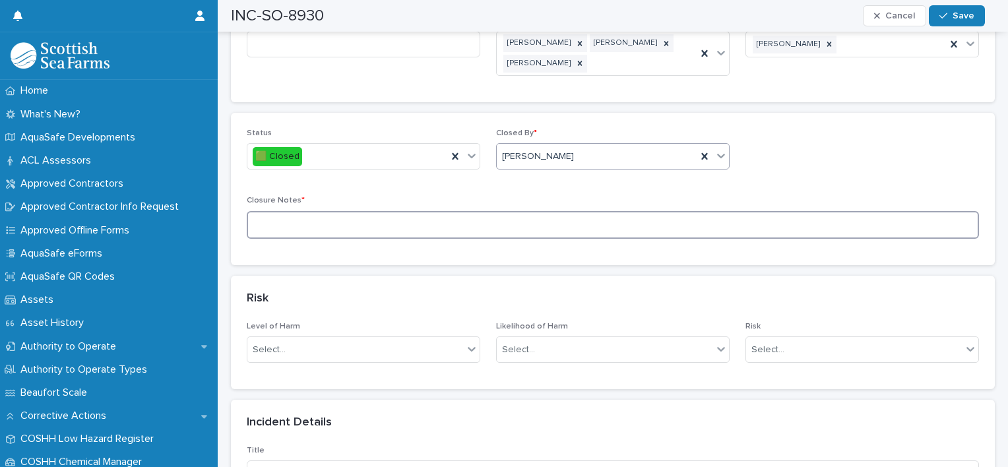
click at [465, 221] on textarea at bounding box center [613, 225] width 732 height 28
paste textarea "**********"
type textarea "**********"
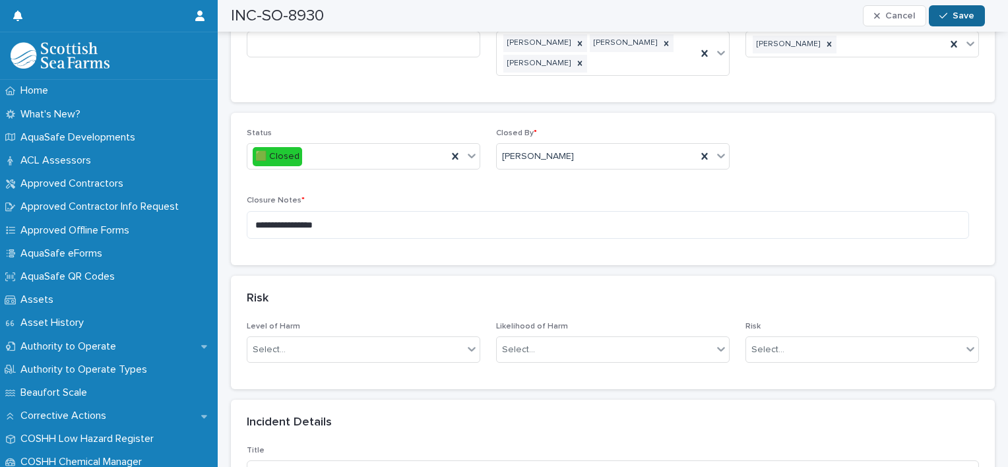
click at [952, 15] on div "button" at bounding box center [945, 15] width 13 height 9
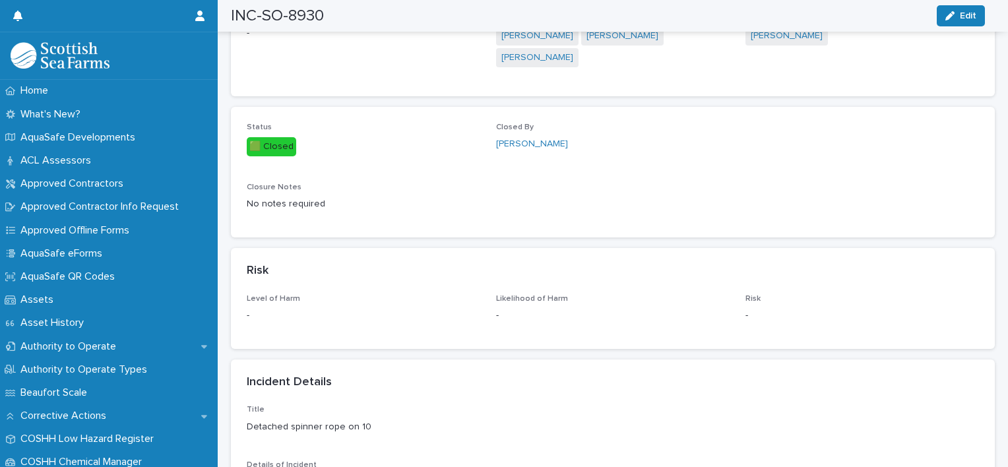
scroll to position [0, 0]
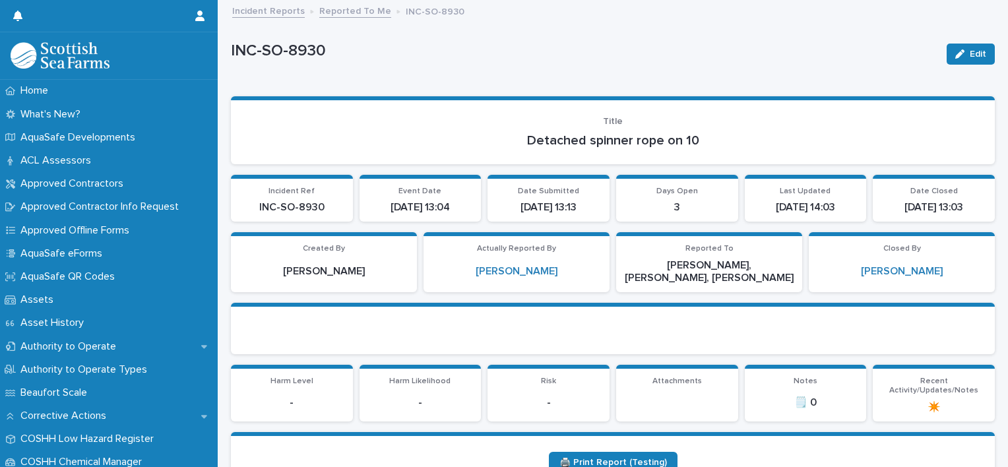
click at [367, 5] on link "Reported To Me" at bounding box center [355, 10] width 72 height 15
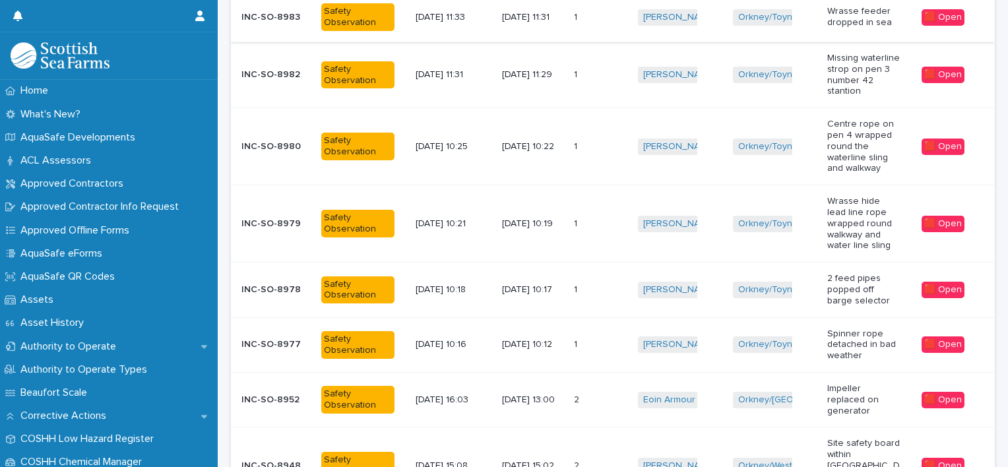
scroll to position [529, 0]
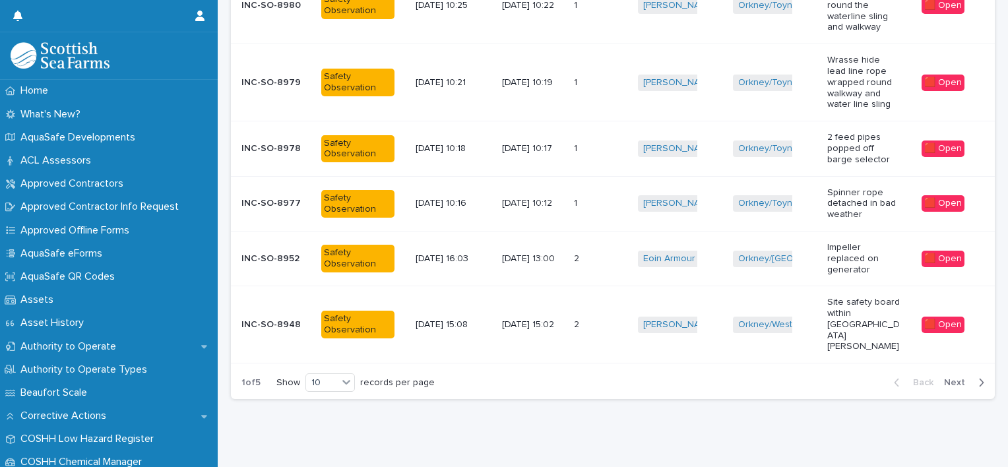
click at [951, 378] on span "Next" at bounding box center [958, 382] width 29 height 9
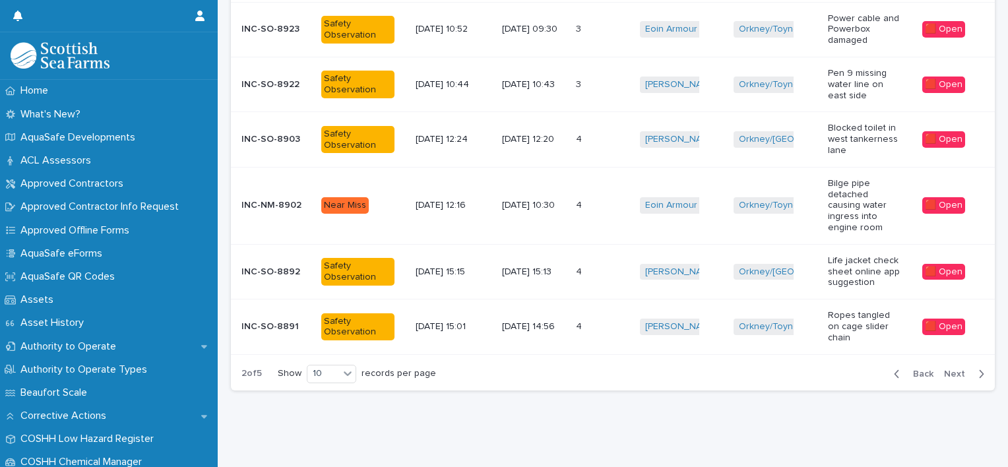
scroll to position [321, 0]
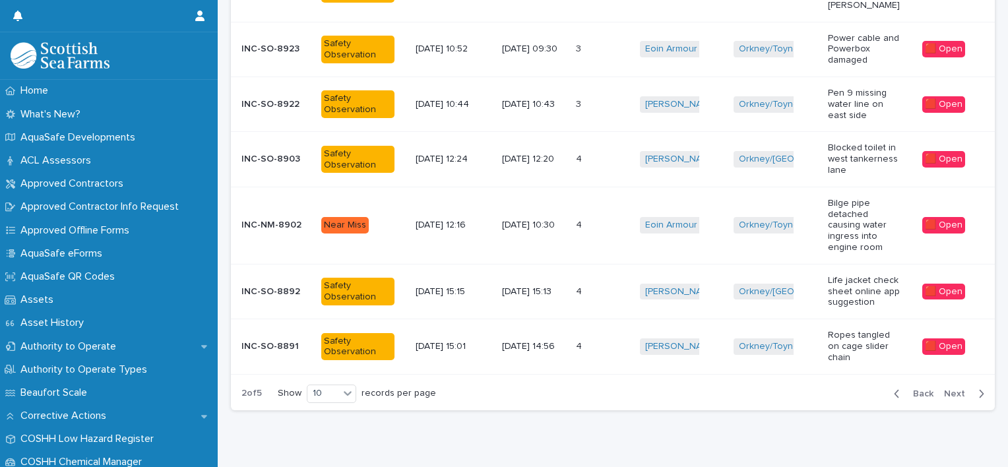
click at [944, 389] on span "Next" at bounding box center [958, 393] width 29 height 9
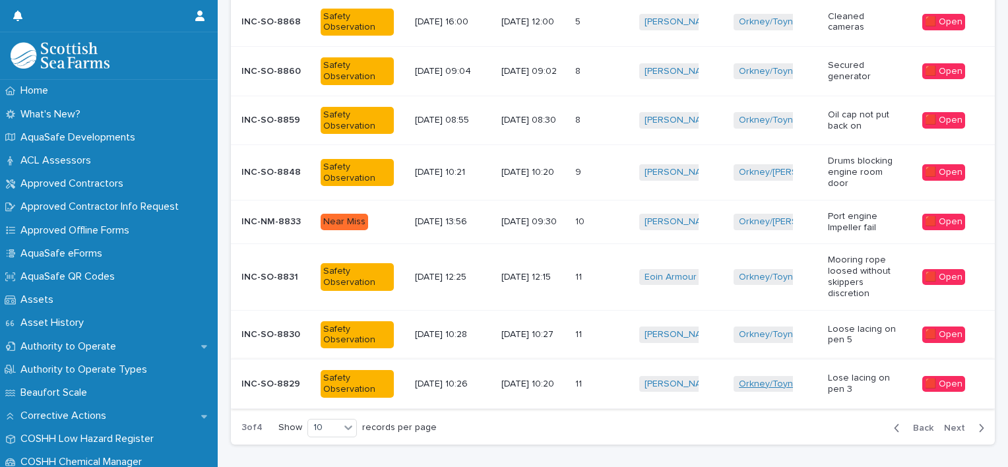
scroll to position [433, 0]
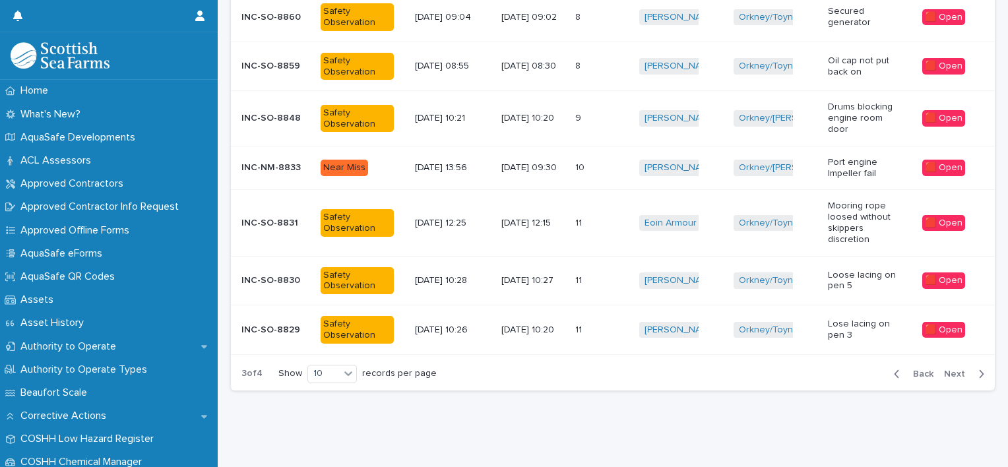
click at [944, 369] on span "Next" at bounding box center [958, 373] width 29 height 9
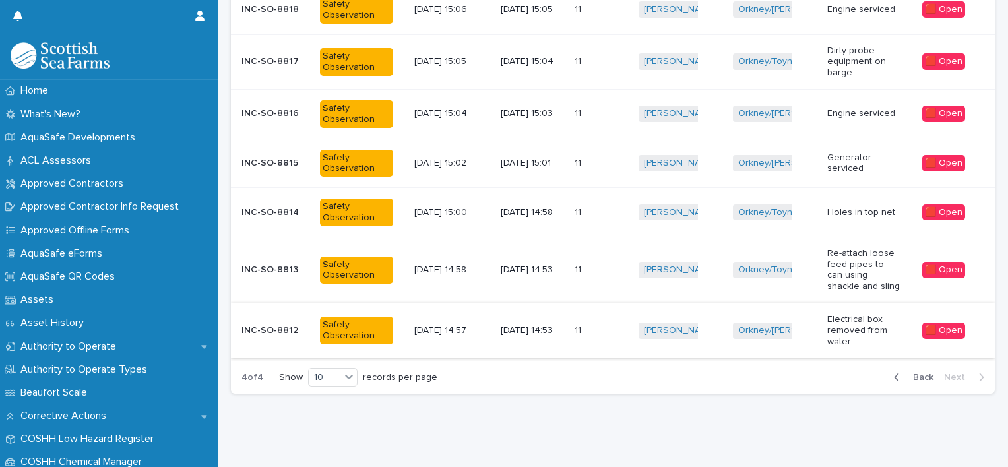
scroll to position [457, 0]
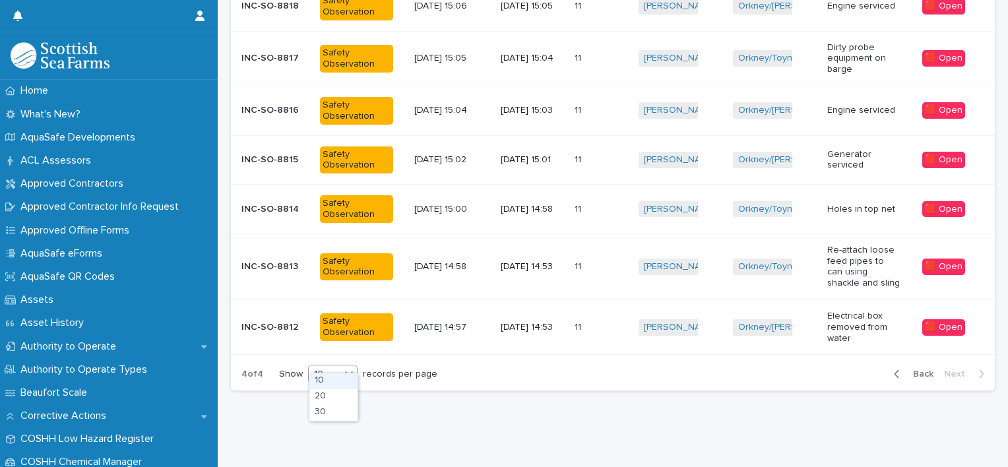
click at [352, 367] on icon at bounding box center [348, 373] width 13 height 13
click at [335, 409] on div "30" at bounding box center [333, 413] width 48 height 16
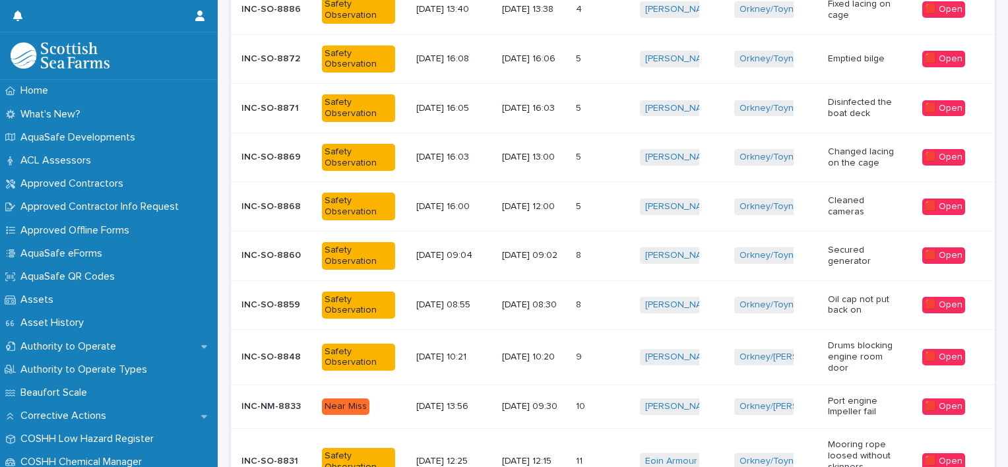
scroll to position [1514, 0]
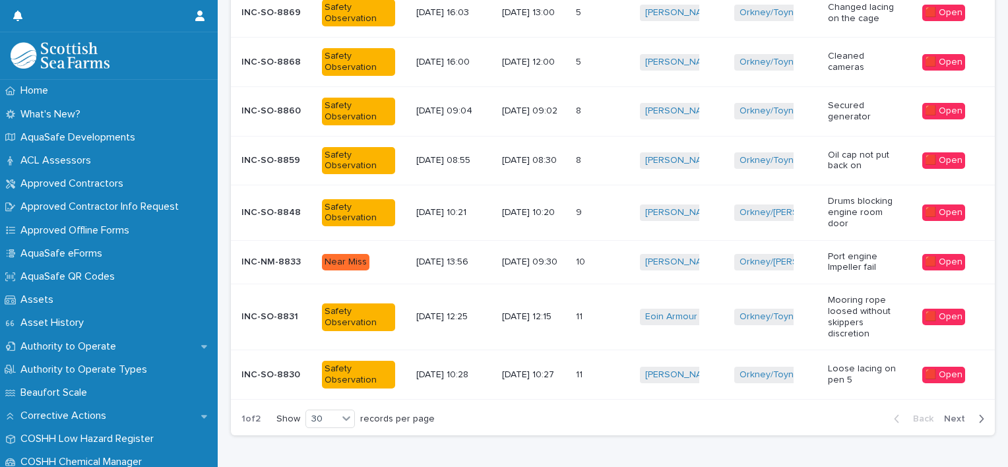
click at [581, 364] on div "11 11" at bounding box center [602, 375] width 53 height 22
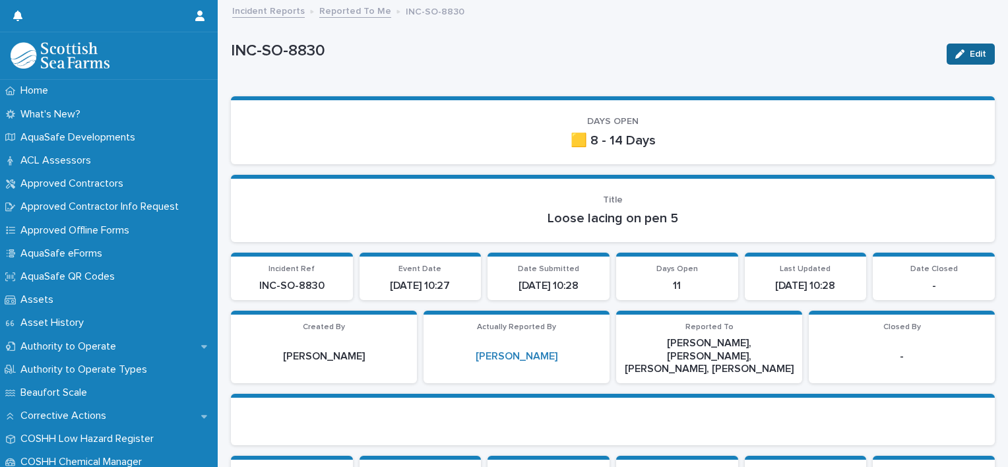
click at [955, 53] on div "button" at bounding box center [962, 53] width 15 height 9
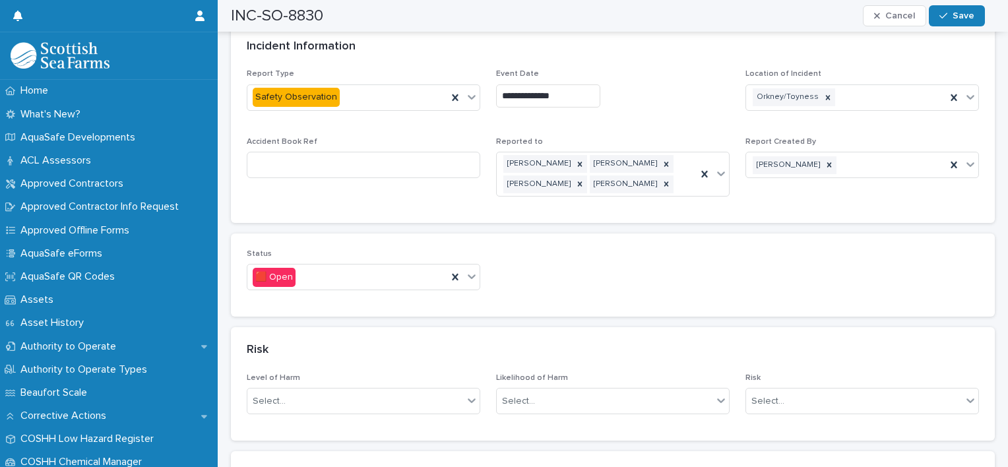
scroll to position [752, 0]
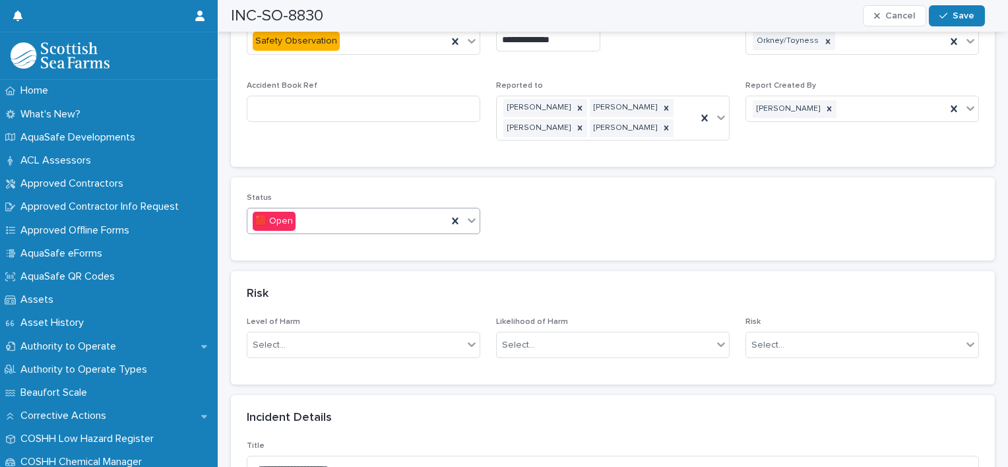
click at [470, 214] on icon at bounding box center [471, 220] width 13 height 13
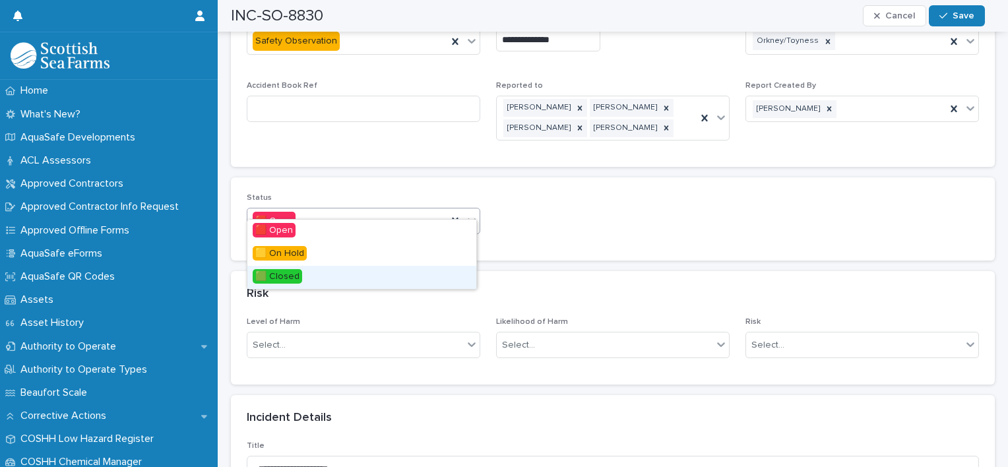
click at [309, 272] on div "🟩 Closed" at bounding box center [361, 277] width 229 height 23
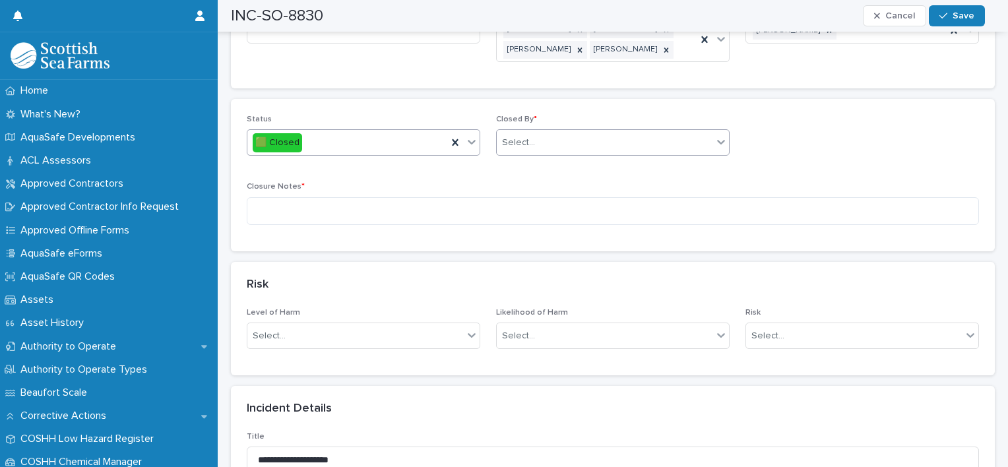
click at [571, 132] on div "Select..." at bounding box center [605, 143] width 216 height 22
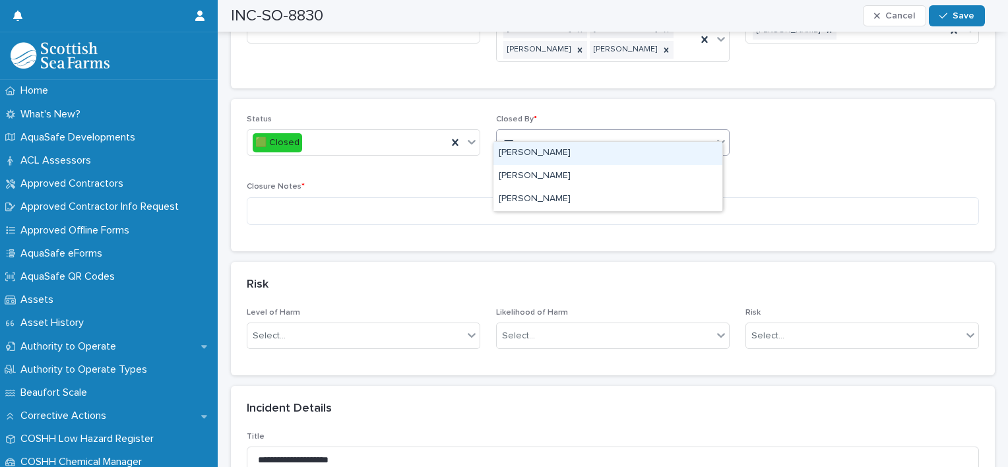
type input "****"
click at [525, 149] on div "[PERSON_NAME]" at bounding box center [607, 153] width 229 height 23
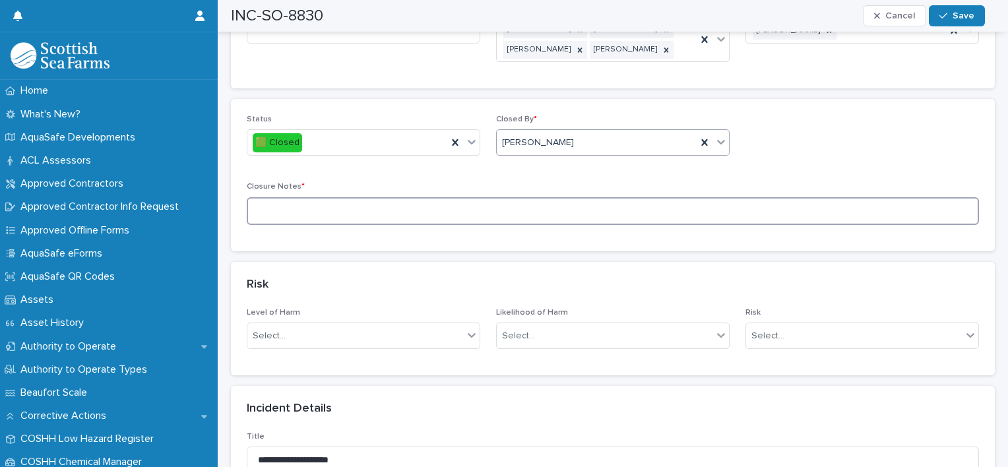
click at [410, 202] on textarea at bounding box center [613, 211] width 732 height 28
paste textarea "**********"
type textarea "**********"
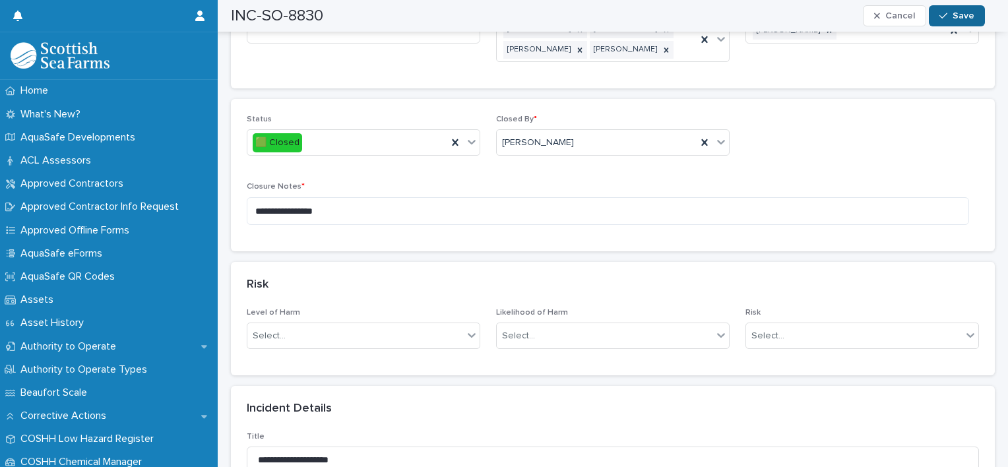
click at [953, 22] on button "Save" at bounding box center [957, 15] width 56 height 21
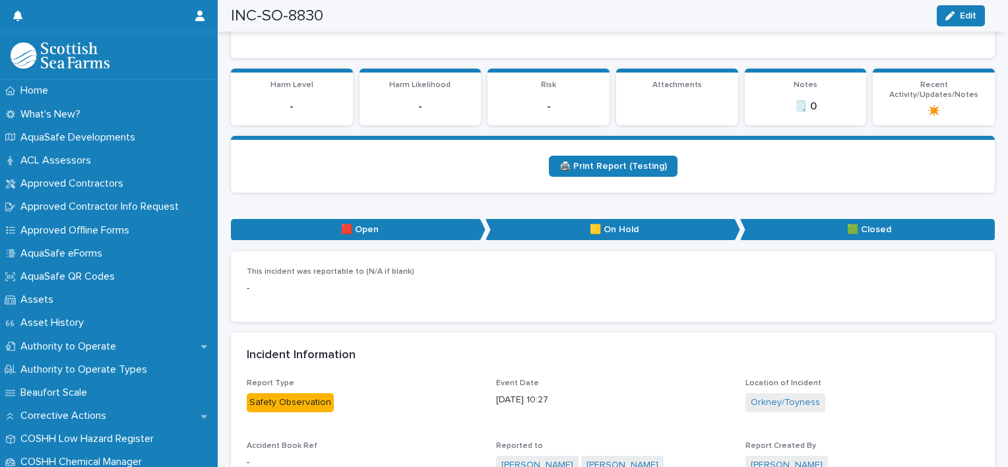
scroll to position [0, 0]
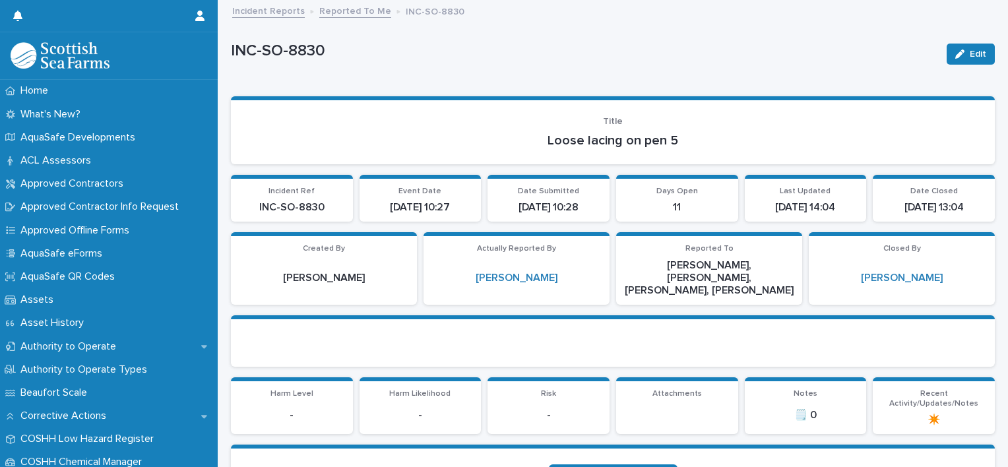
click at [342, 11] on link "Reported To Me" at bounding box center [355, 10] width 72 height 15
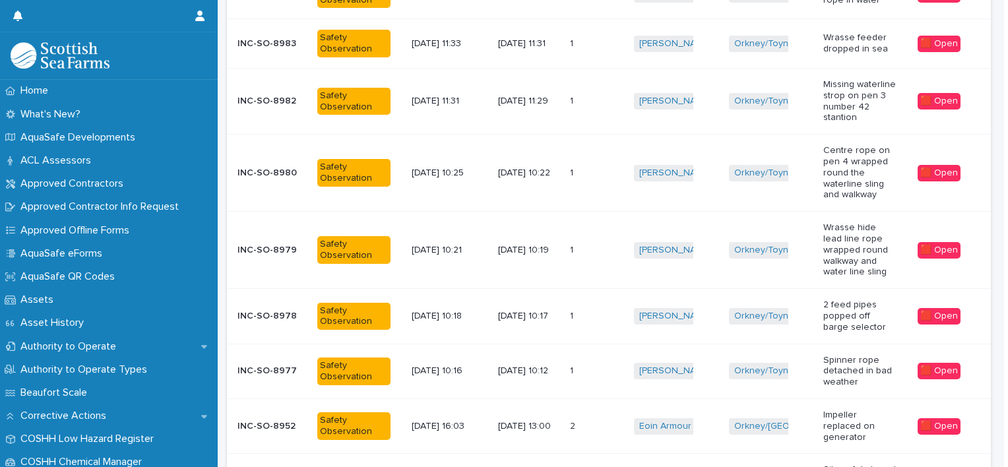
scroll to position [529, 0]
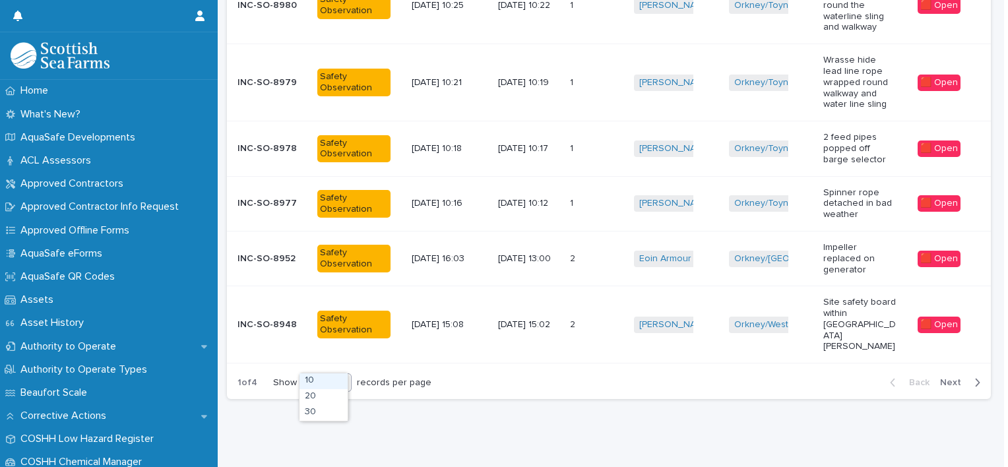
click at [343, 375] on icon at bounding box center [342, 381] width 13 height 13
click at [323, 414] on div "30" at bounding box center [324, 413] width 48 height 16
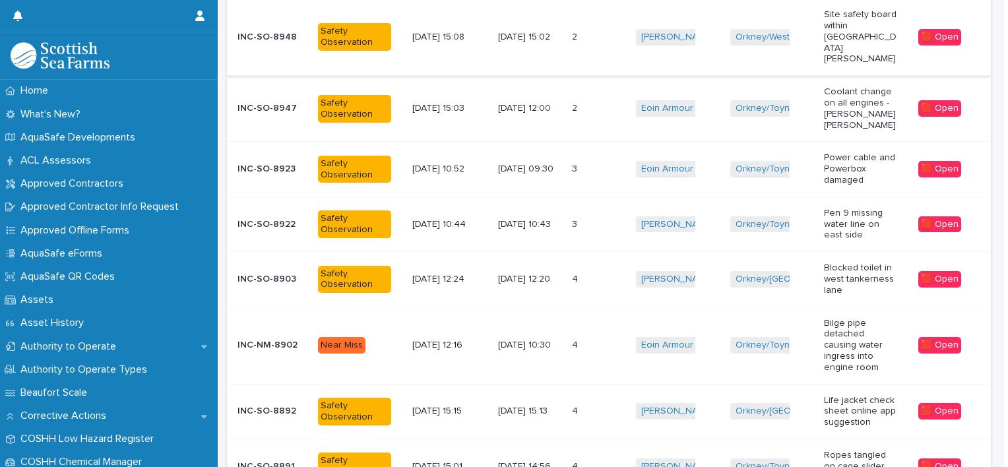
scroll to position [953, 0]
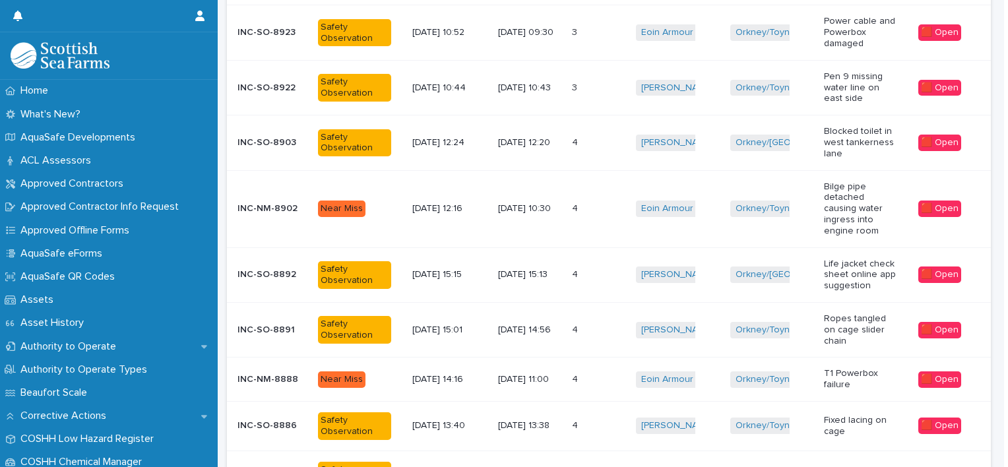
click at [552, 137] on p "[DATE] 12:20" at bounding box center [529, 142] width 63 height 11
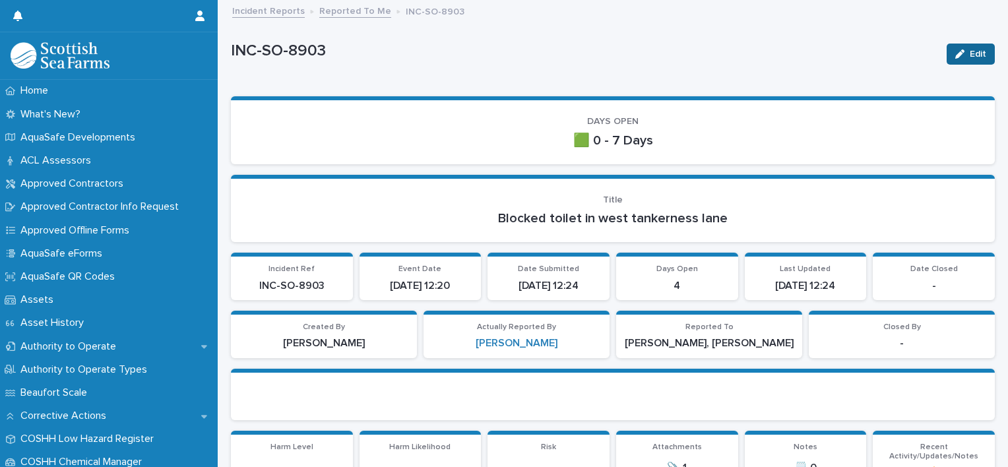
click at [950, 59] on button "Edit" at bounding box center [971, 54] width 48 height 21
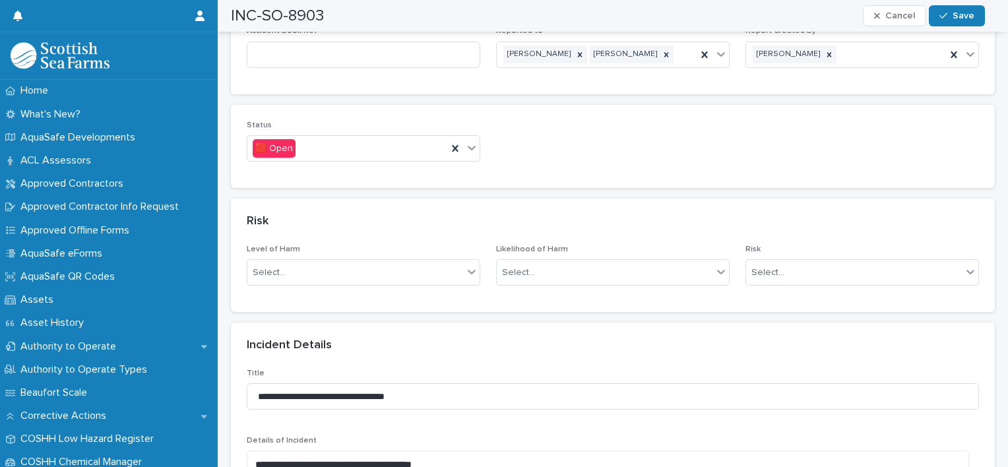
scroll to position [892, 0]
click at [468, 151] on icon at bounding box center [471, 149] width 13 height 13
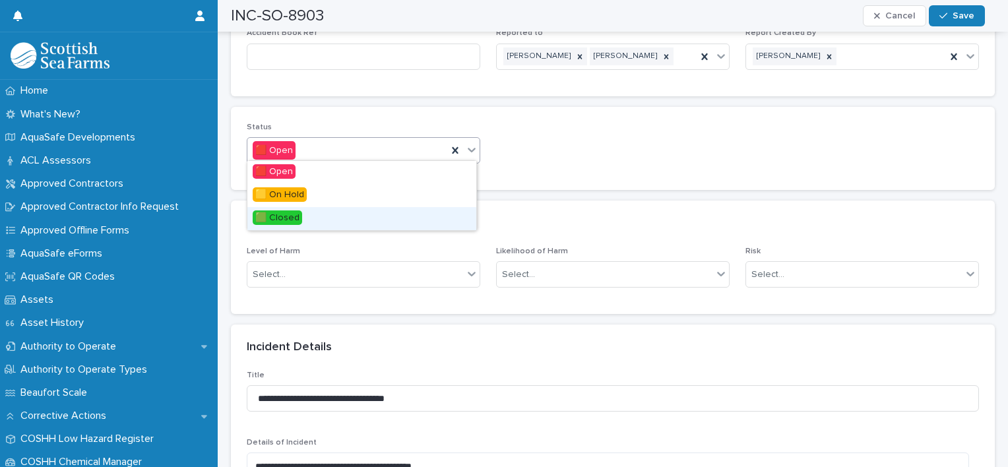
click at [300, 220] on span "🟩 Closed" at bounding box center [277, 217] width 49 height 15
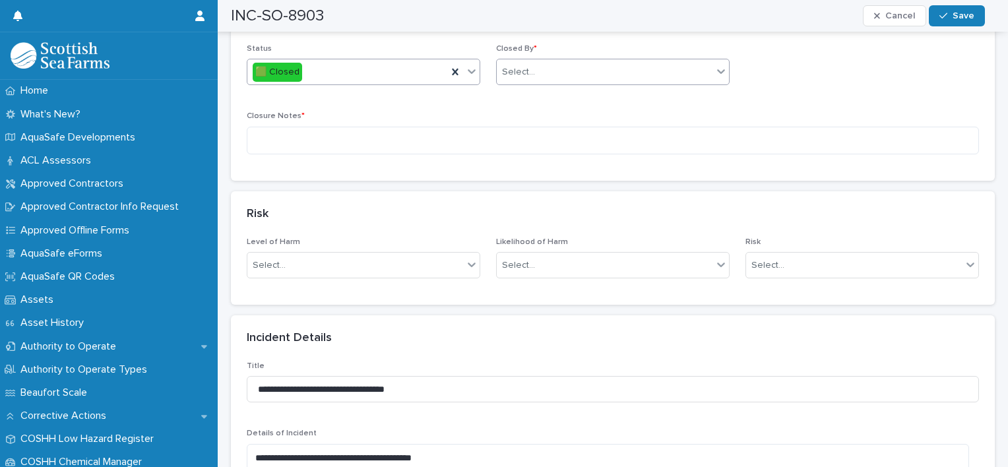
click at [596, 71] on div "Select..." at bounding box center [605, 72] width 216 height 22
type input "****"
click at [544, 92] on div "[PERSON_NAME]" at bounding box center [607, 94] width 229 height 23
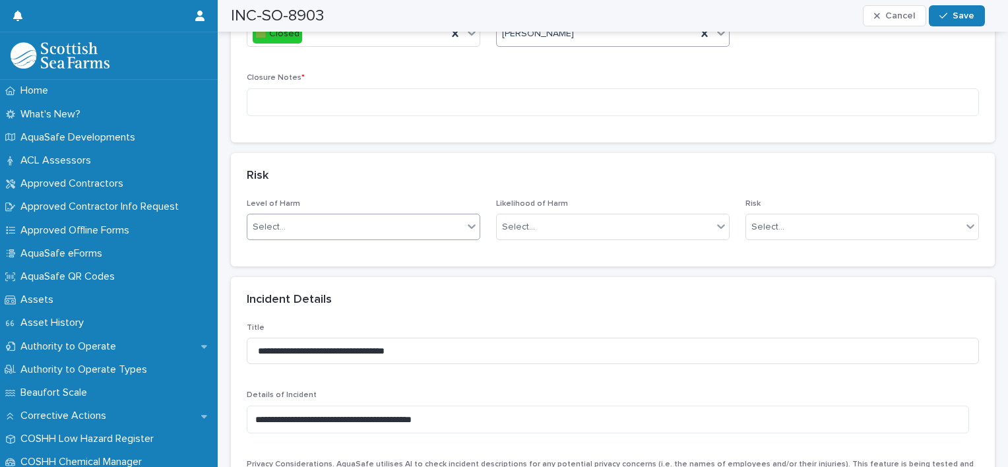
scroll to position [786, 0]
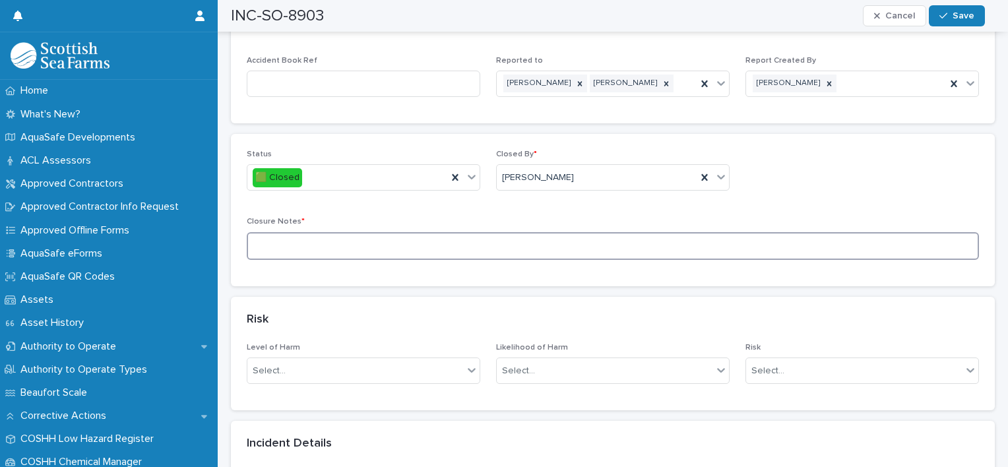
click at [404, 254] on textarea at bounding box center [613, 246] width 732 height 28
click at [375, 249] on textarea "**********" at bounding box center [608, 246] width 722 height 28
click at [418, 243] on textarea "**********" at bounding box center [604, 246] width 722 height 28
click at [362, 248] on textarea "**********" at bounding box center [604, 246] width 722 height 28
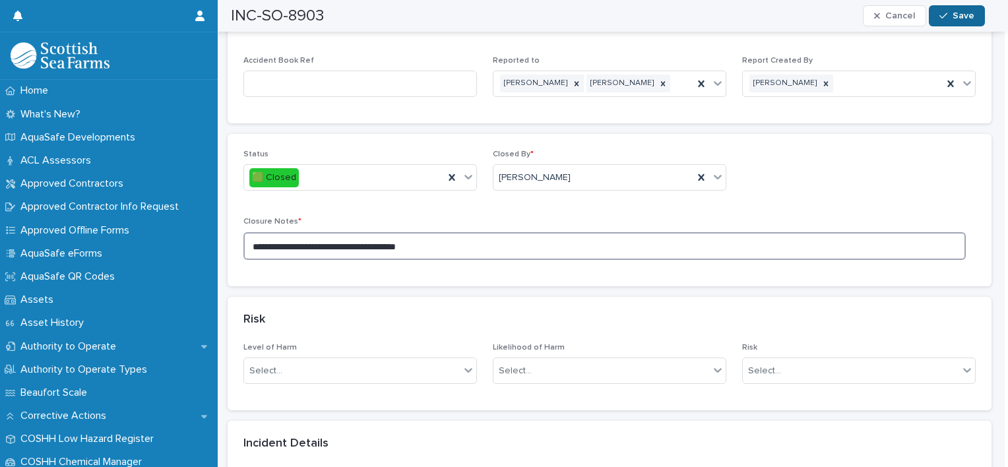
type textarea "**********"
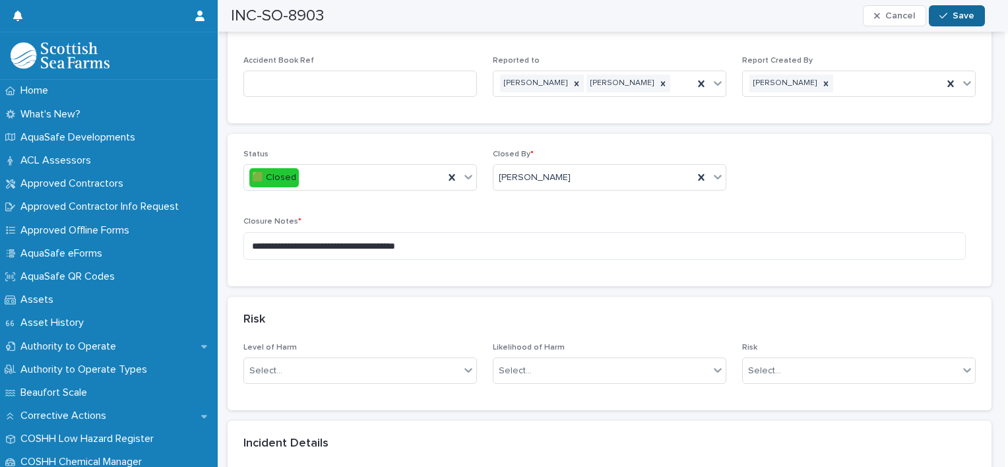
click at [947, 16] on icon "button" at bounding box center [943, 15] width 8 height 9
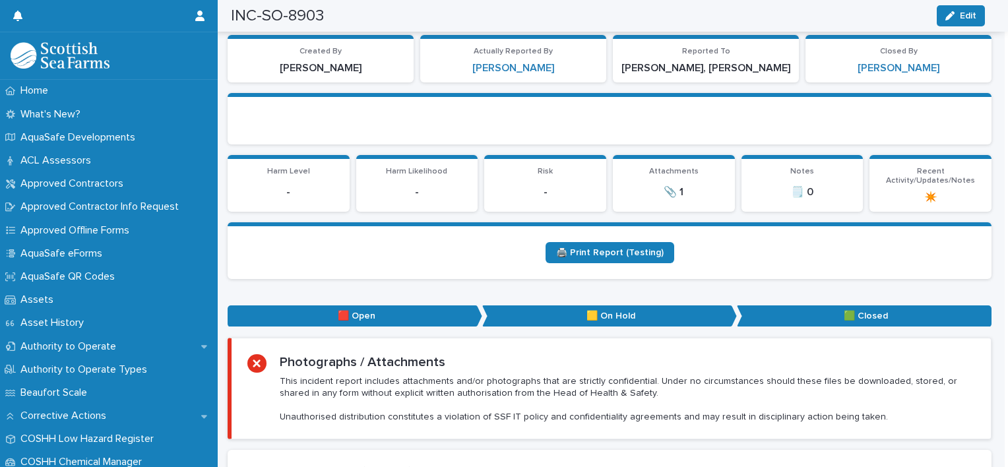
scroll to position [0, 0]
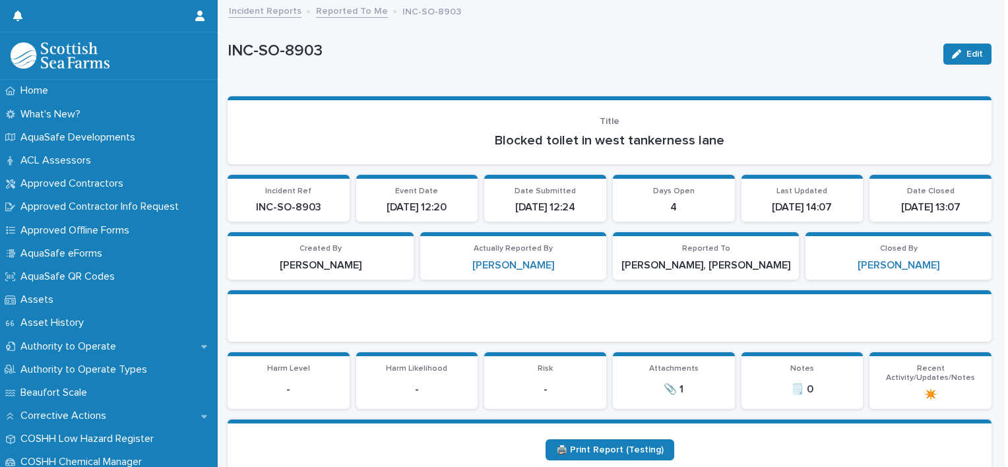
click at [354, 11] on link "Reported To Me" at bounding box center [352, 10] width 72 height 15
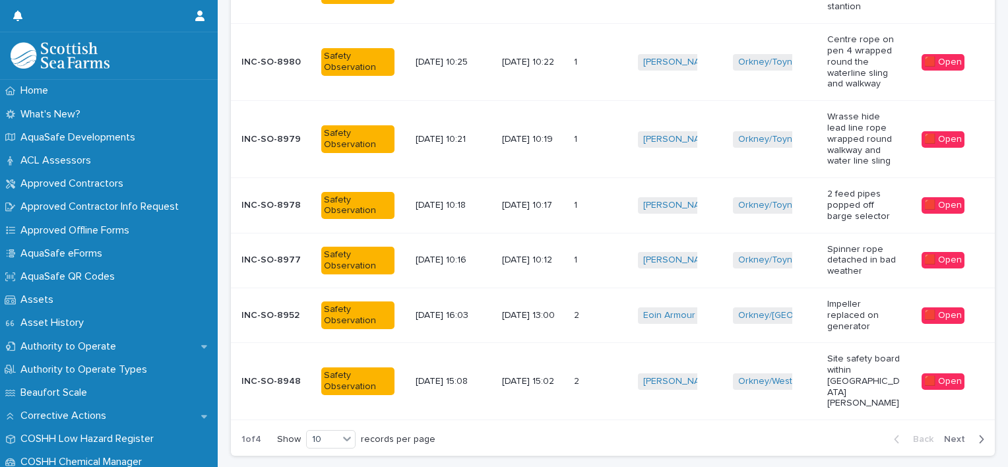
scroll to position [519, 0]
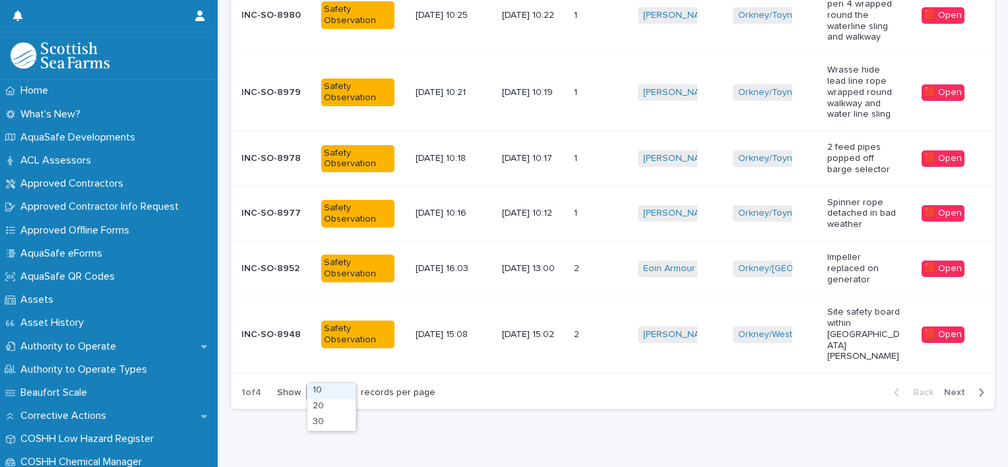
click at [345, 385] on icon at bounding box center [346, 391] width 13 height 13
click at [321, 420] on div "30" at bounding box center [331, 423] width 48 height 16
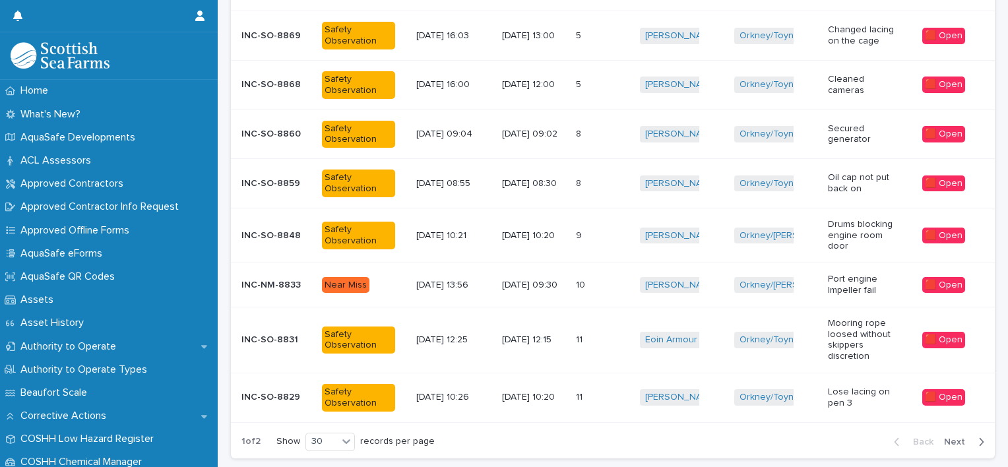
scroll to position [1438, 0]
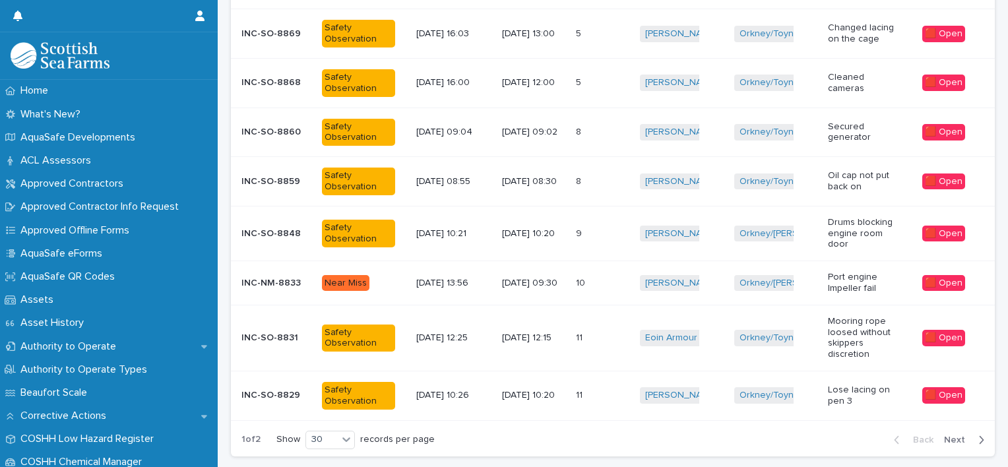
click at [944, 435] on span "Next" at bounding box center [958, 439] width 29 height 9
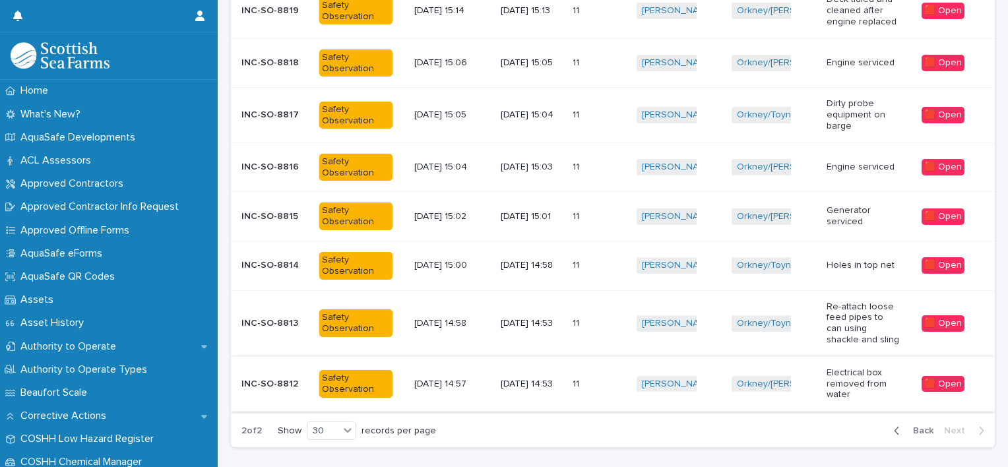
scroll to position [294, 0]
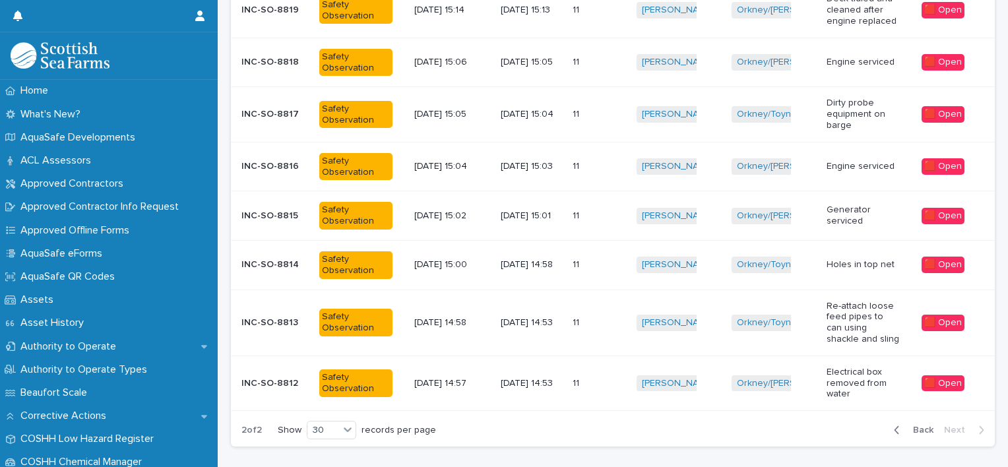
click at [582, 381] on p at bounding box center [591, 383] width 37 height 11
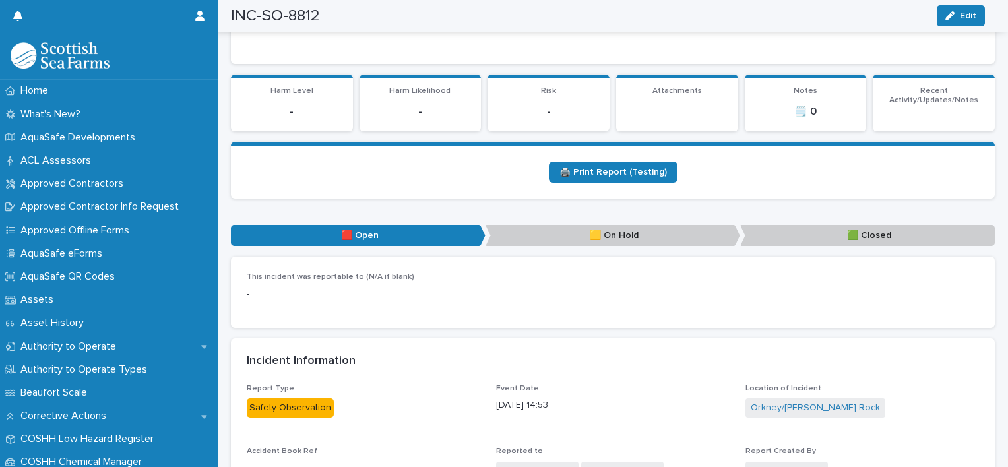
scroll to position [362, 0]
